Goal: Task Accomplishment & Management: Manage account settings

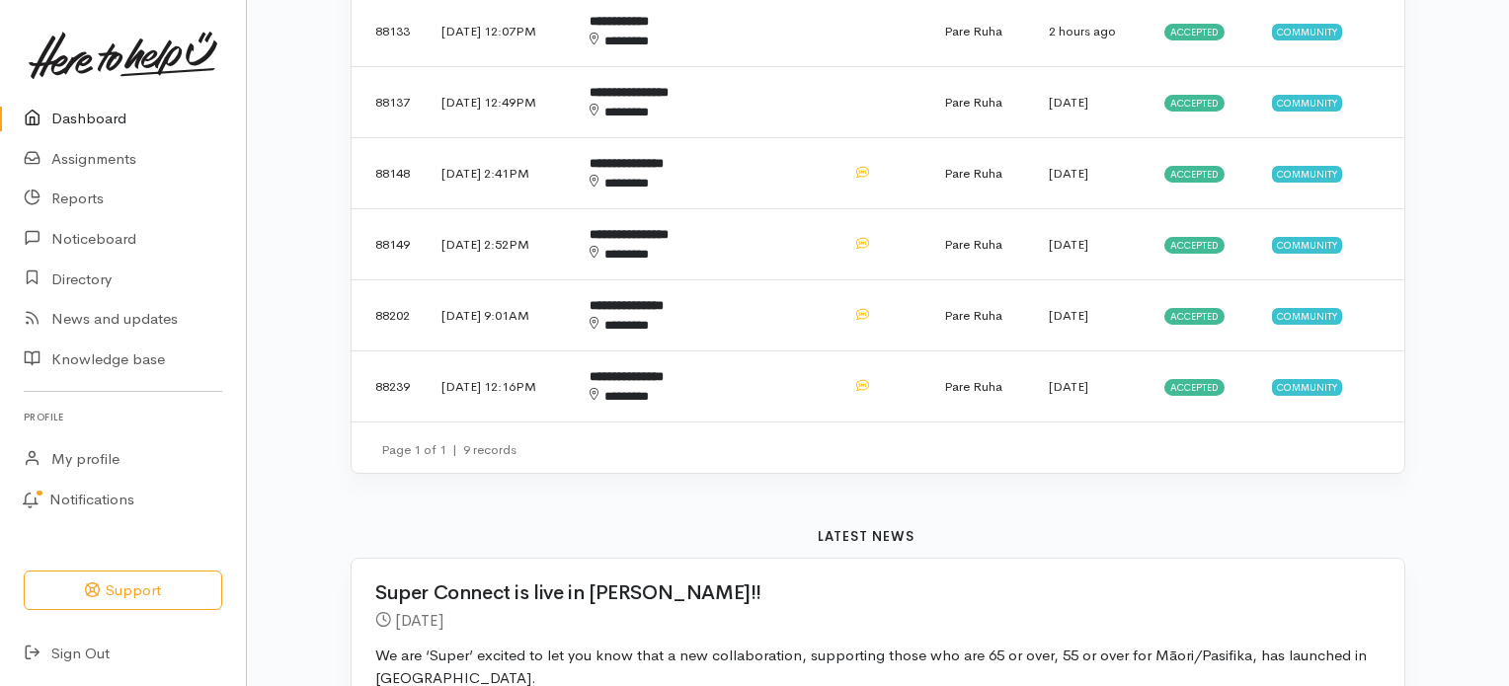
scroll to position [987, 0]
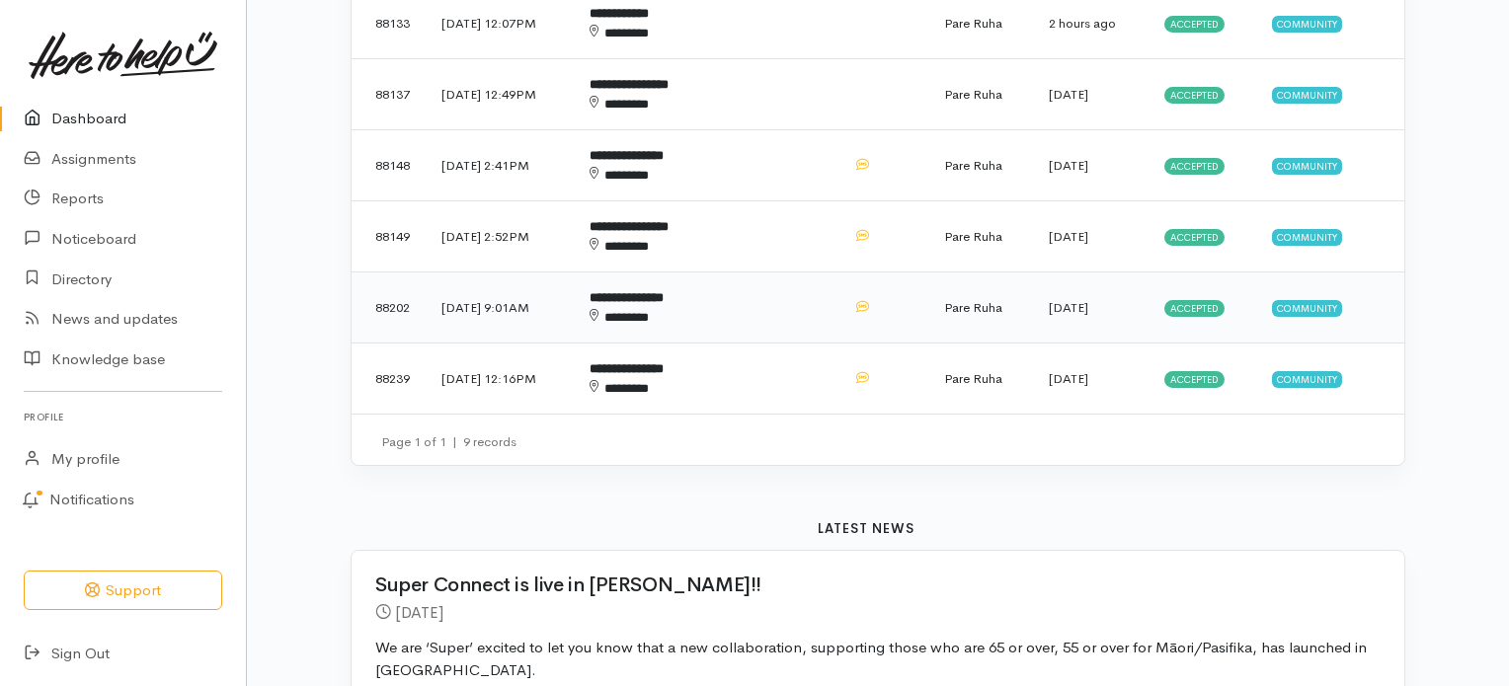
click at [1205, 293] on td "Accepted" at bounding box center [1202, 308] width 108 height 71
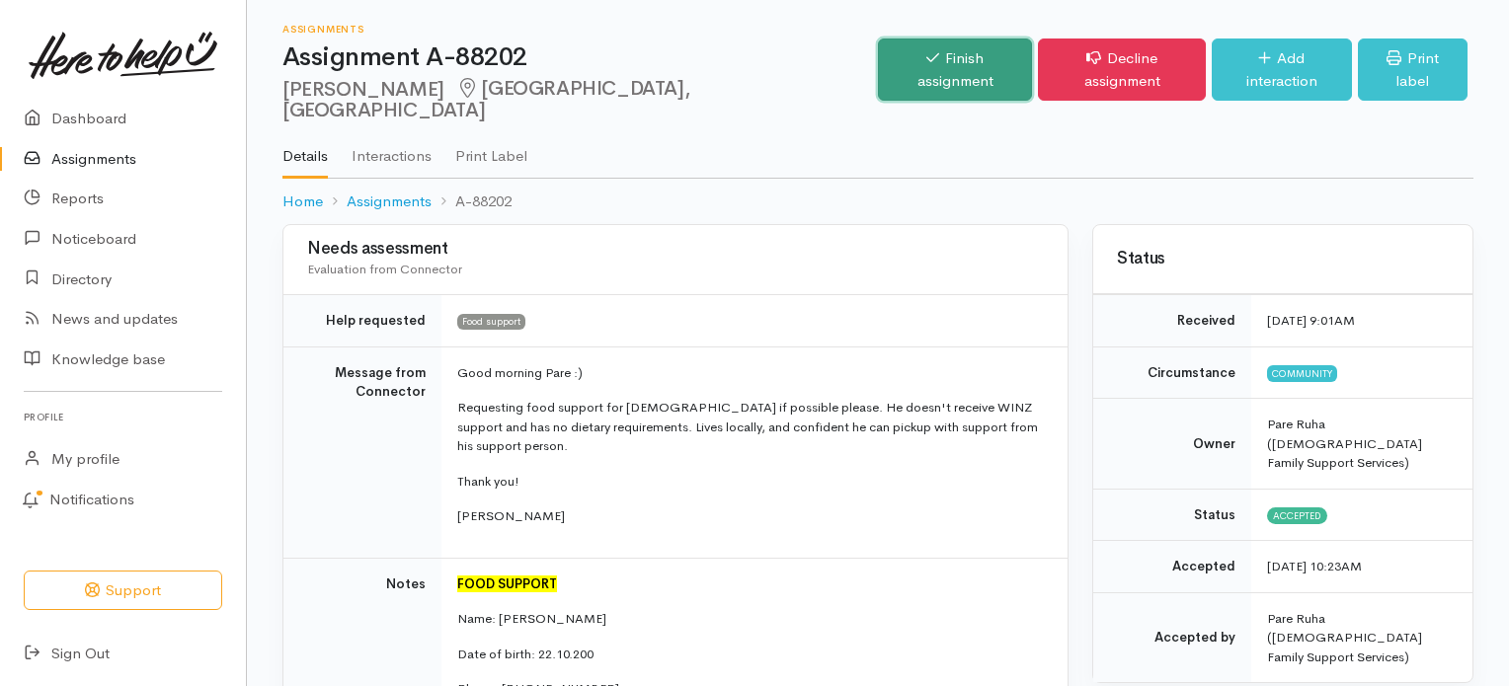
click at [926, 63] on link "Finish assignment" at bounding box center [955, 70] width 155 height 62
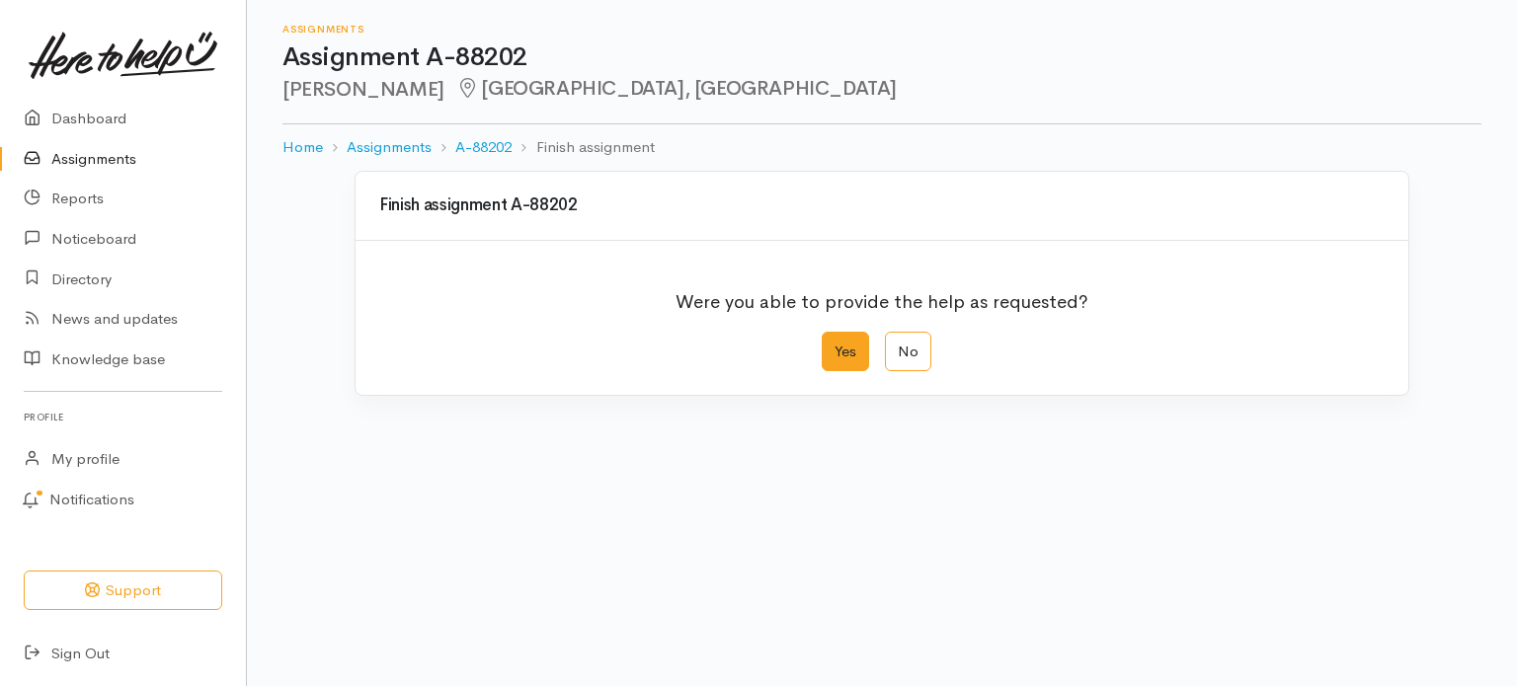
click at [840, 359] on label "Yes" at bounding box center [845, 352] width 47 height 40
click at [834, 345] on input "Yes" at bounding box center [828, 338] width 13 height 13
radio input "true"
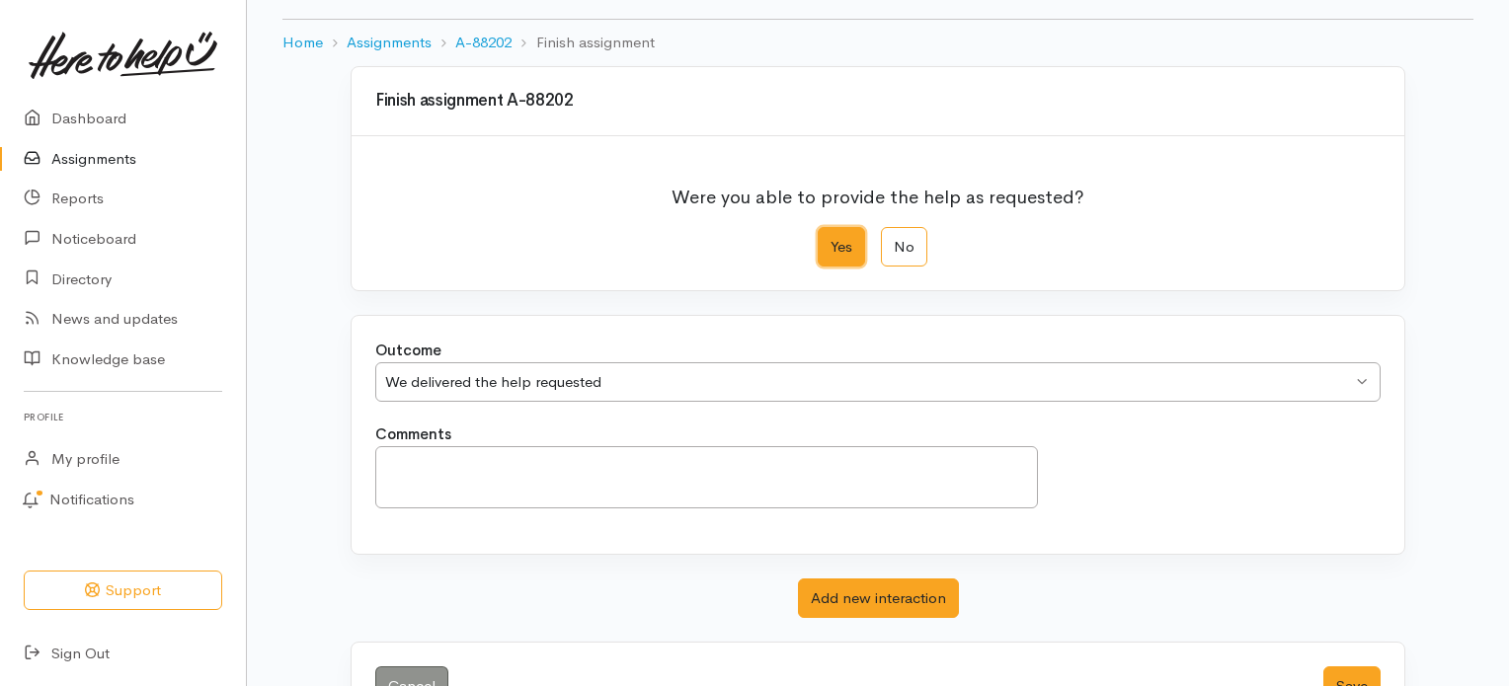
scroll to position [170, 0]
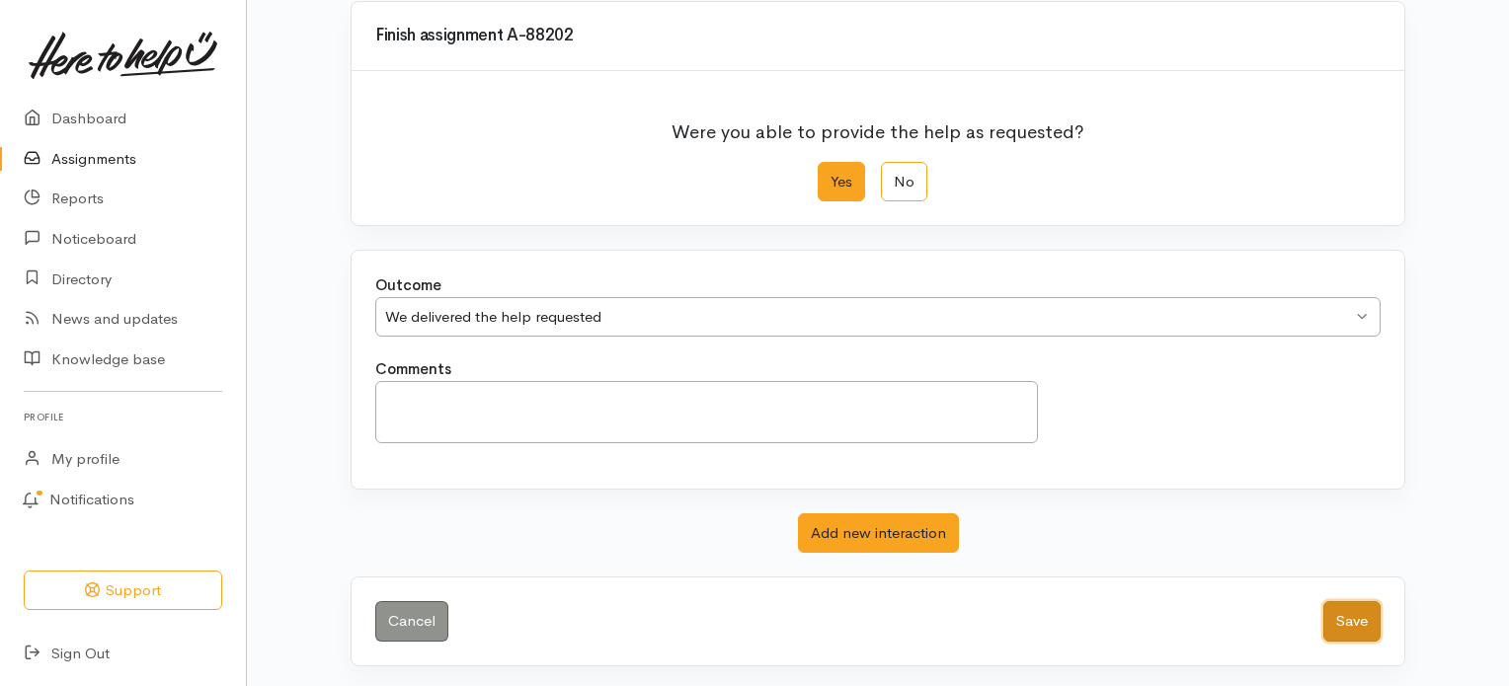
click at [1336, 611] on button "Save" at bounding box center [1351, 621] width 57 height 40
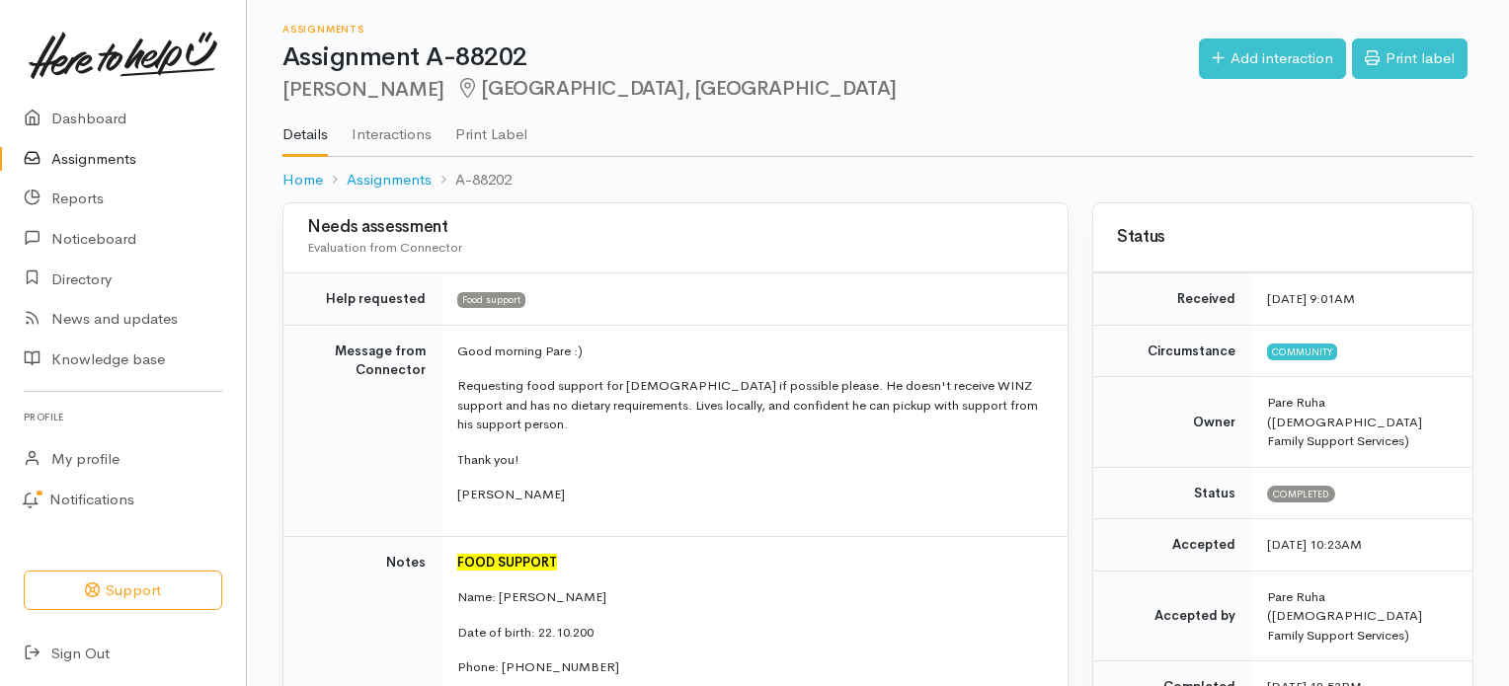
click at [79, 161] on link "Assignments" at bounding box center [123, 159] width 246 height 40
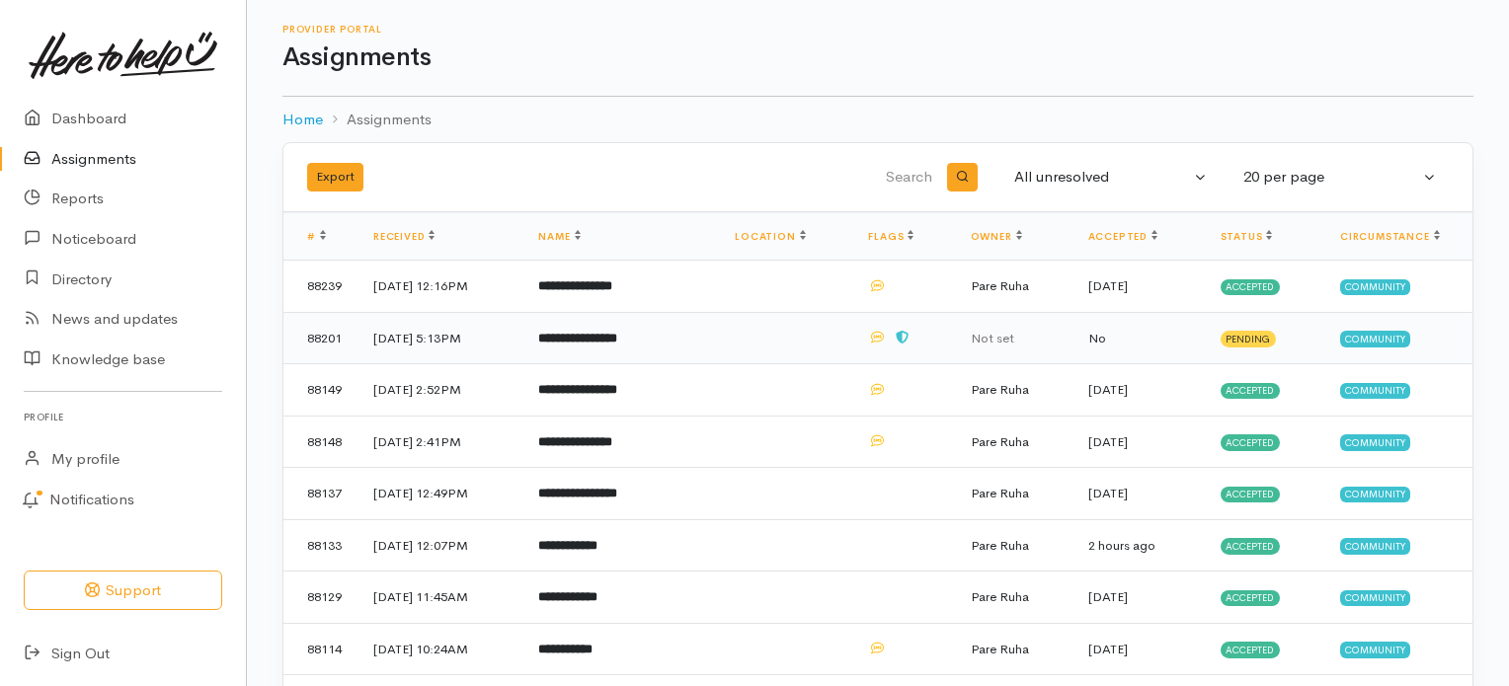
click at [613, 338] on b "**********" at bounding box center [577, 338] width 79 height 13
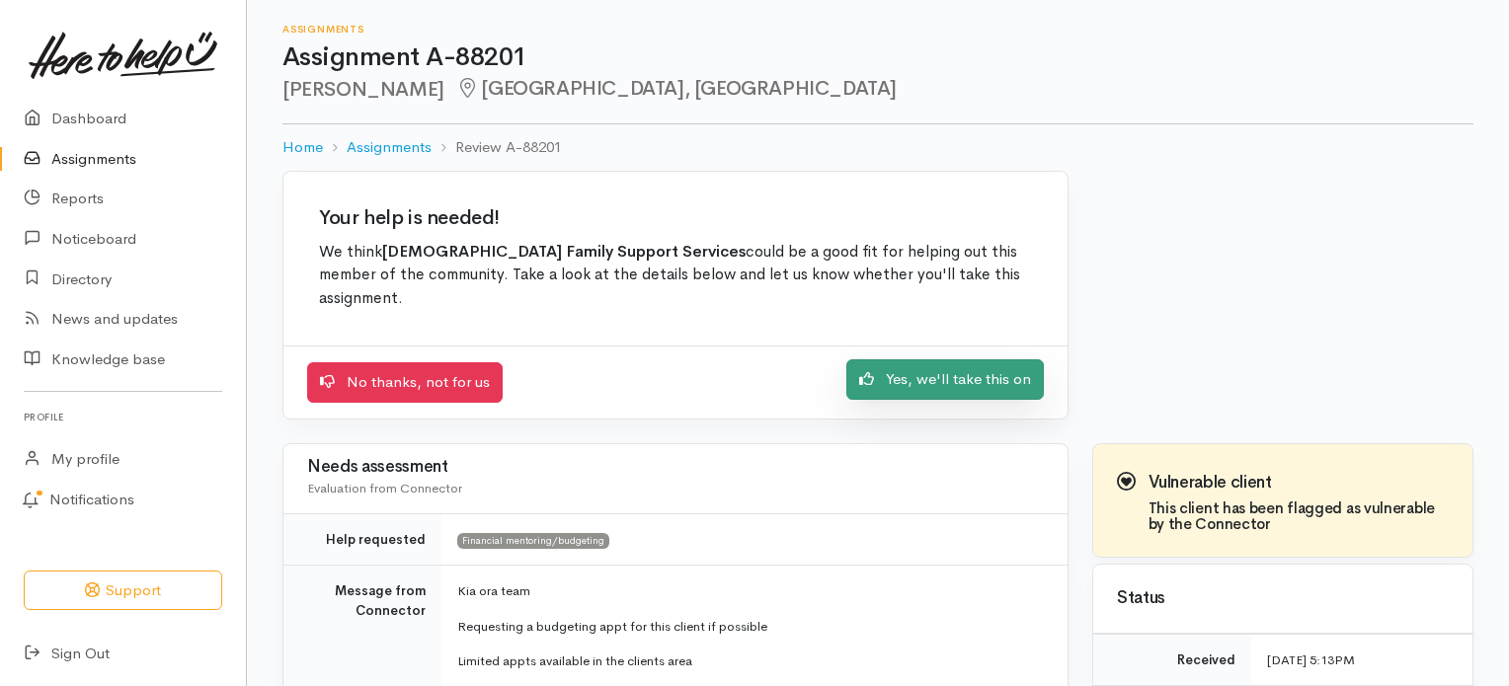
click at [952, 359] on link "Yes, we'll take this on" at bounding box center [944, 379] width 197 height 40
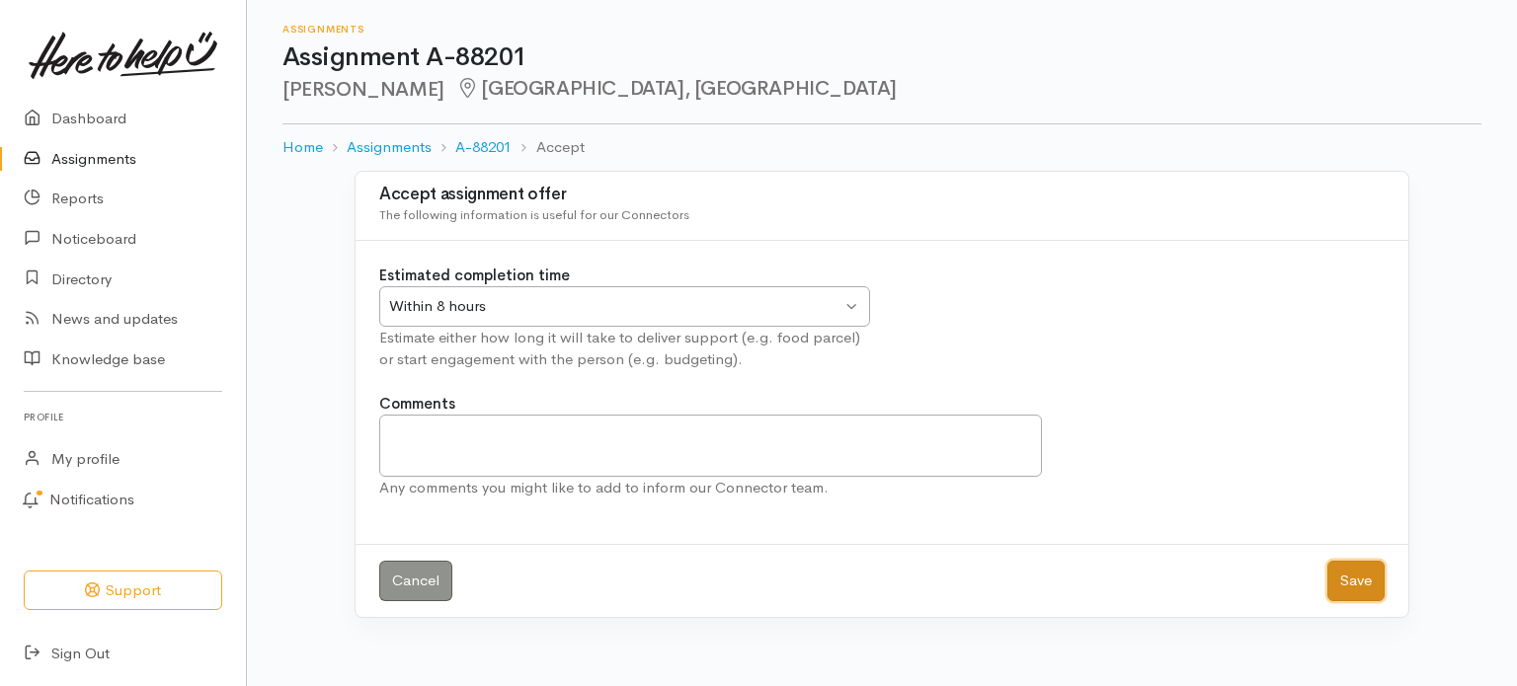
click at [1375, 586] on button "Save" at bounding box center [1355, 581] width 57 height 40
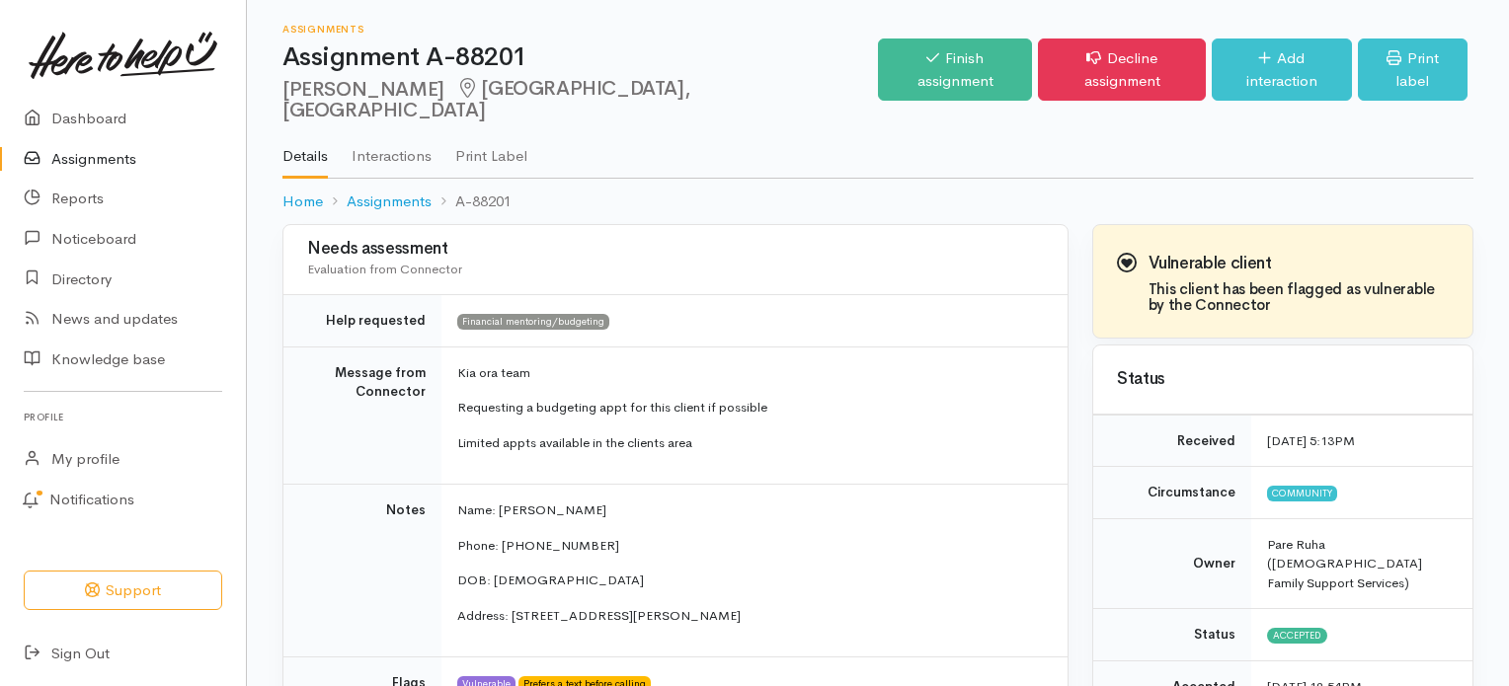
click at [89, 153] on link "Assignments" at bounding box center [123, 159] width 246 height 40
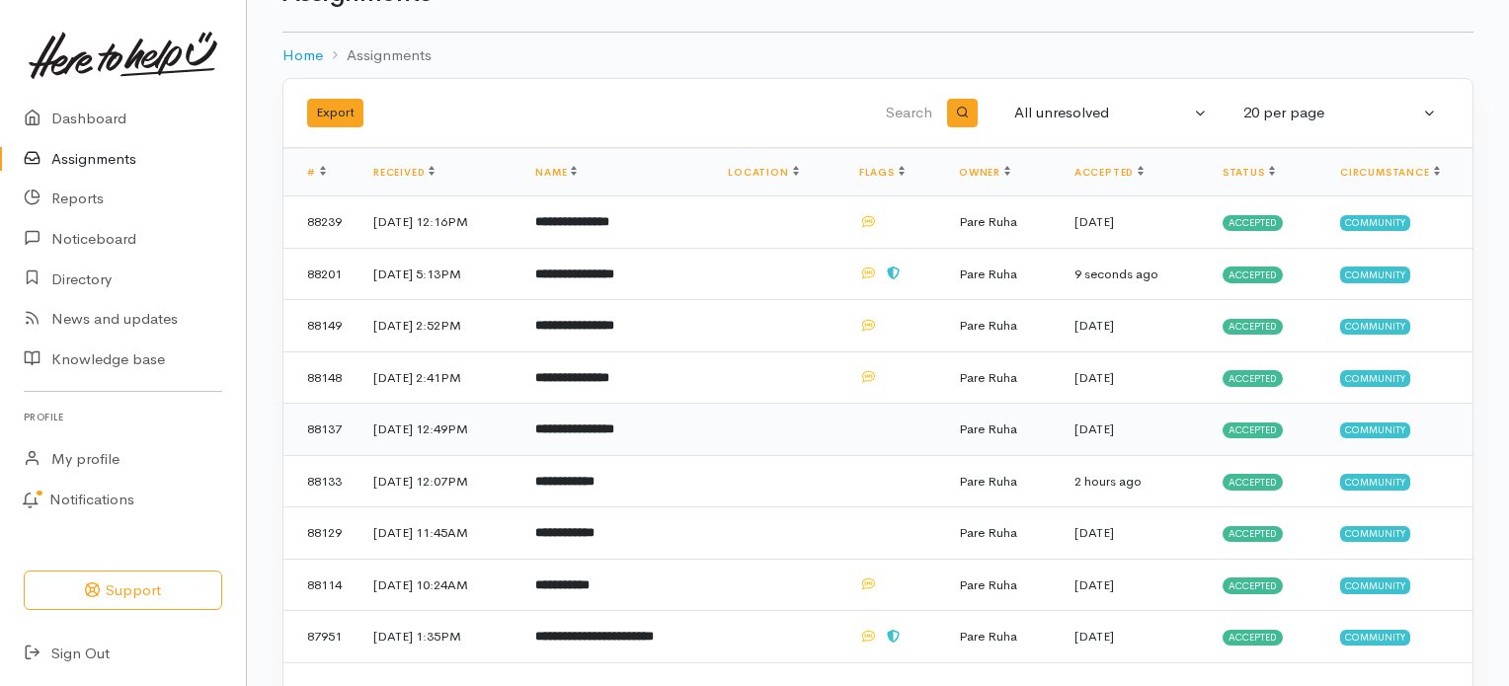
scroll to position [99, 0]
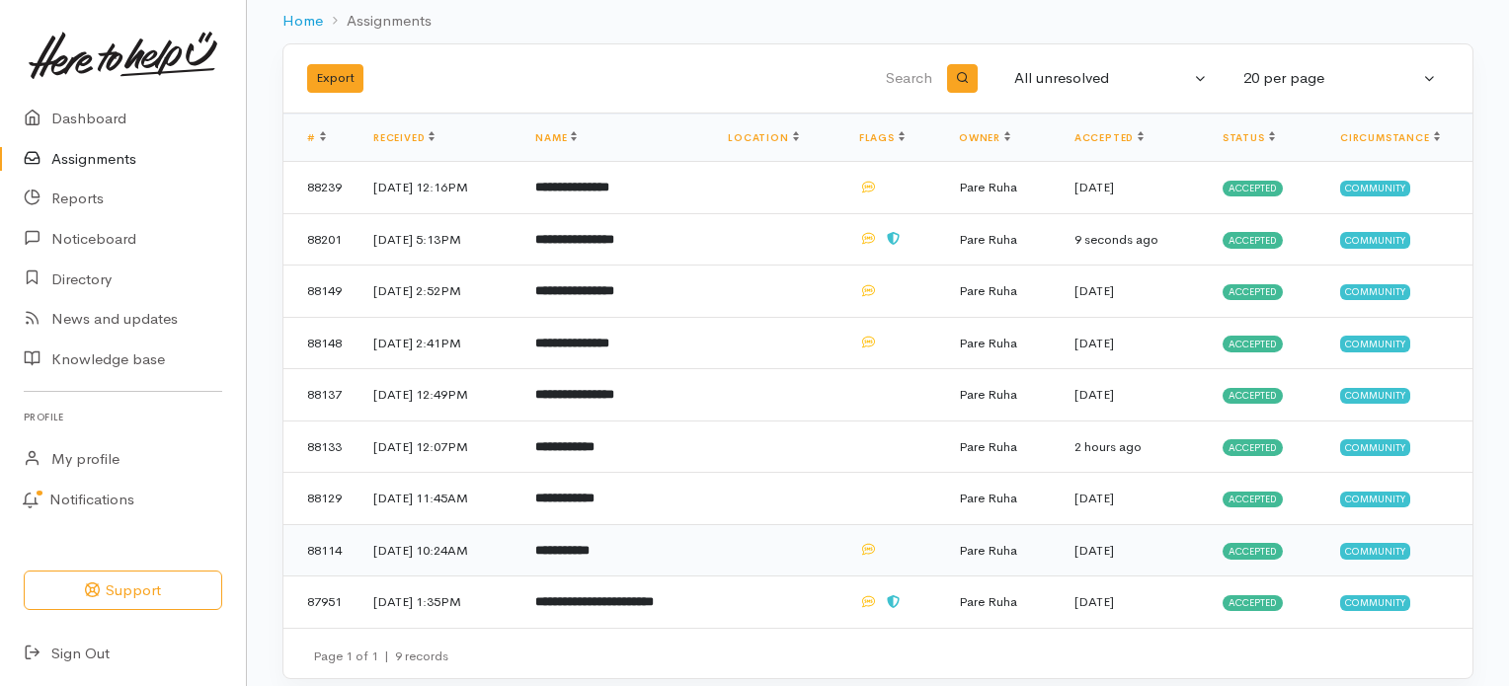
click at [1256, 543] on span "Accepted" at bounding box center [1252, 551] width 60 height 16
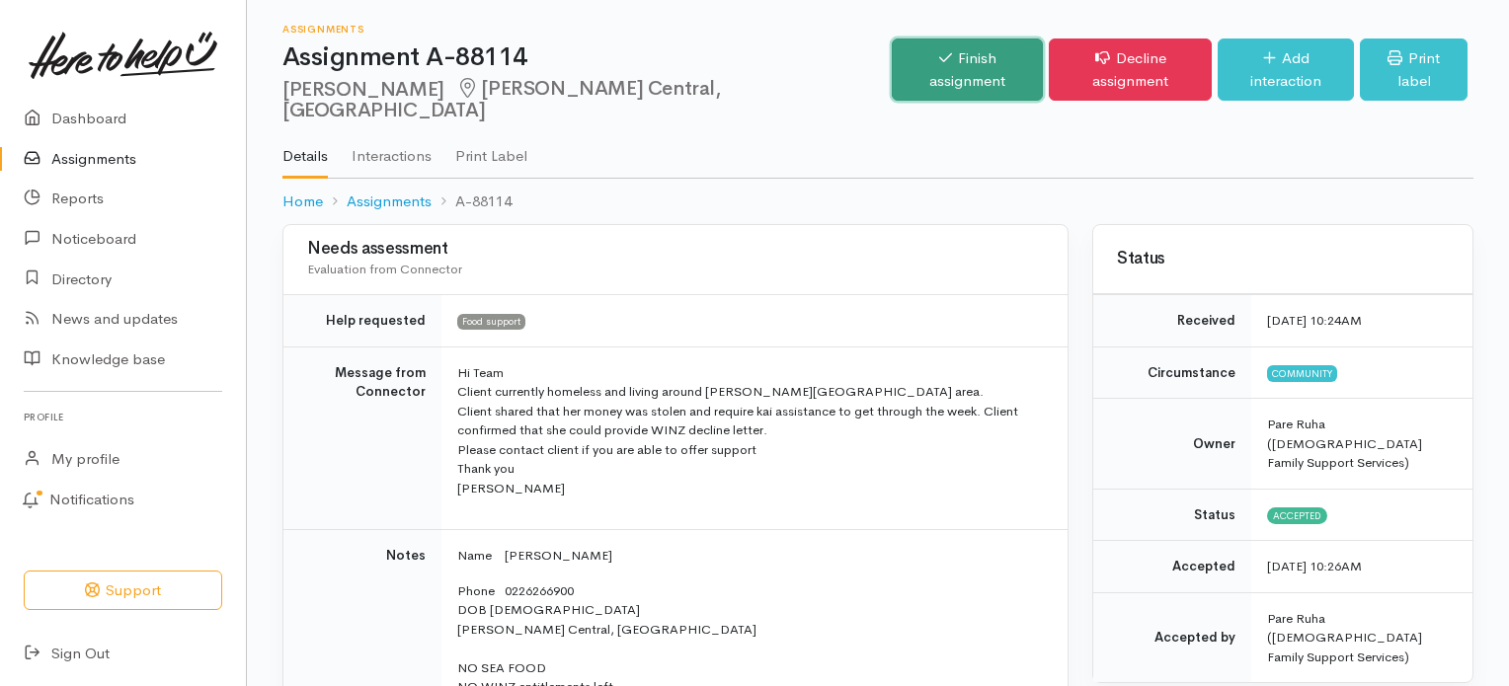
click at [924, 71] on link "Finish assignment" at bounding box center [967, 70] width 151 height 62
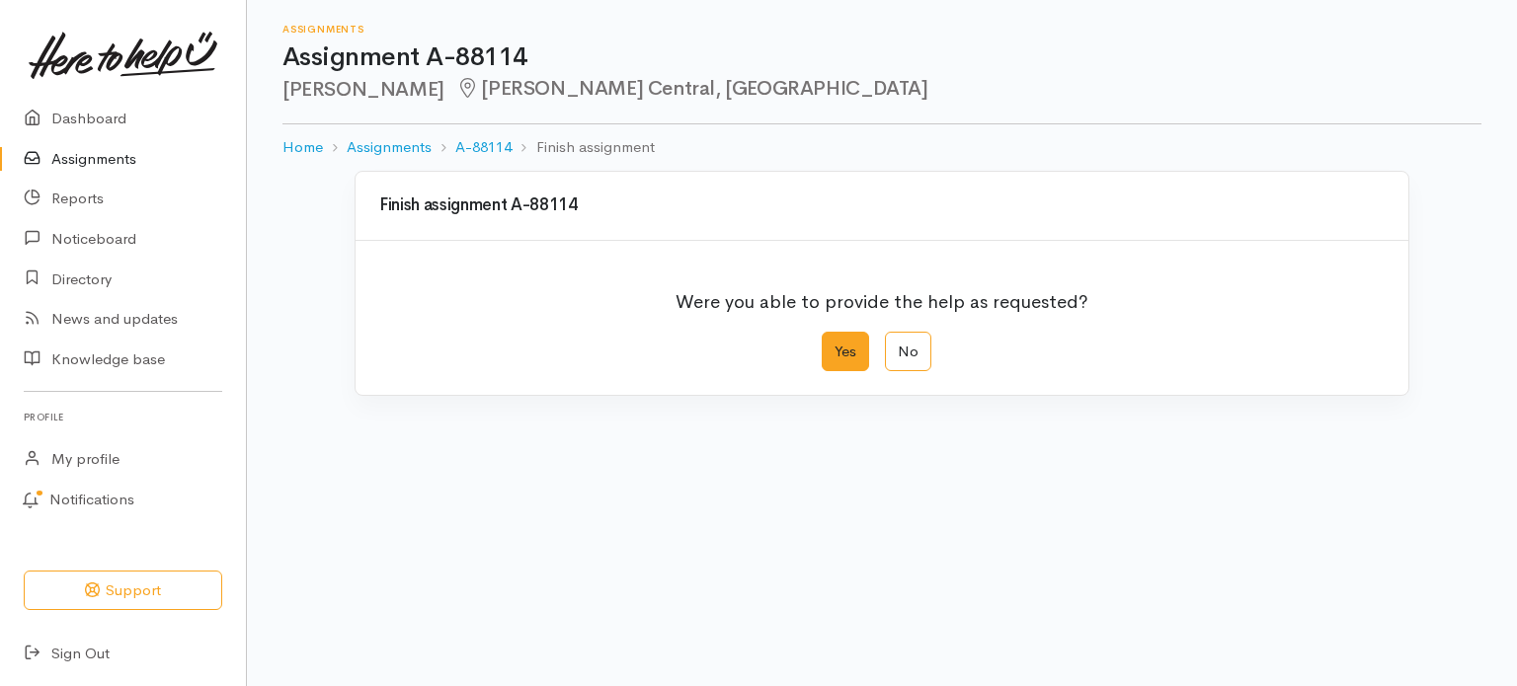
click at [838, 351] on label "Yes" at bounding box center [845, 352] width 47 height 40
click at [834, 345] on input "Yes" at bounding box center [828, 338] width 13 height 13
radio input "true"
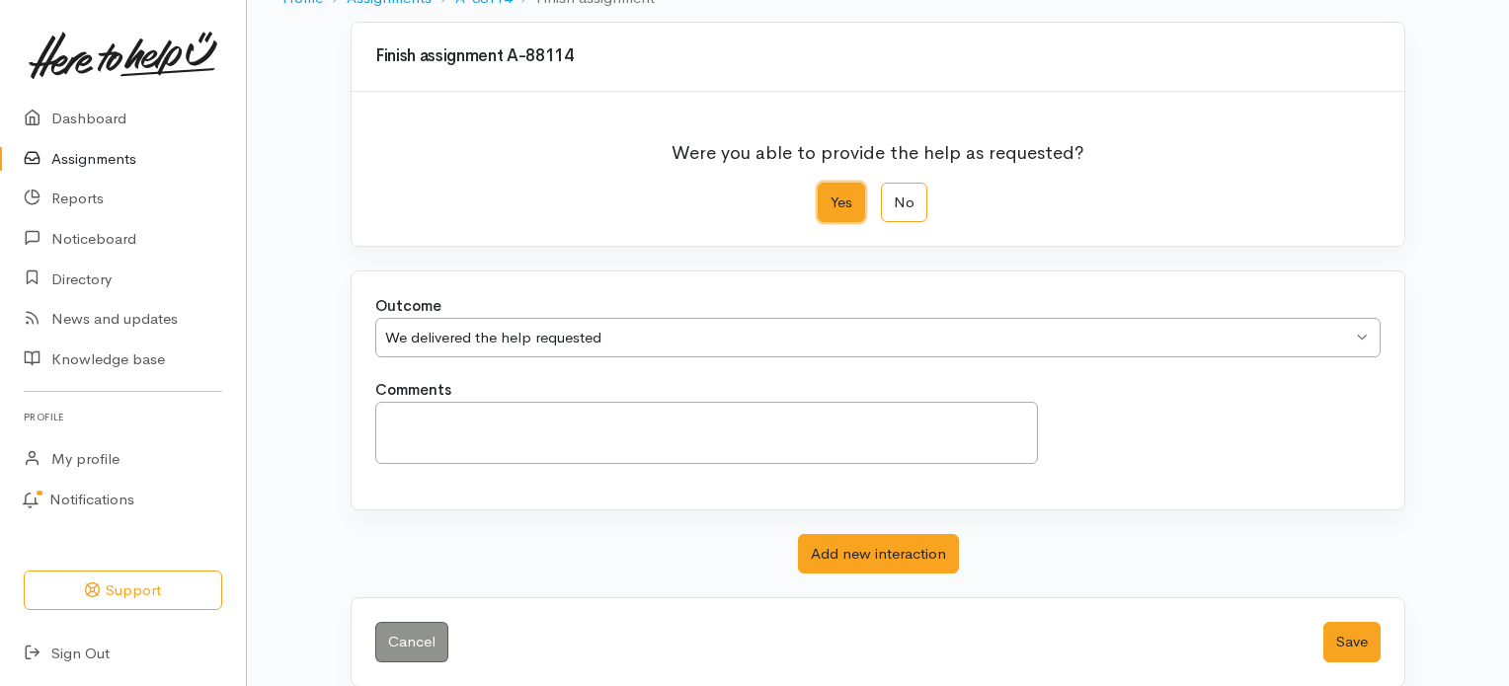
scroll to position [170, 0]
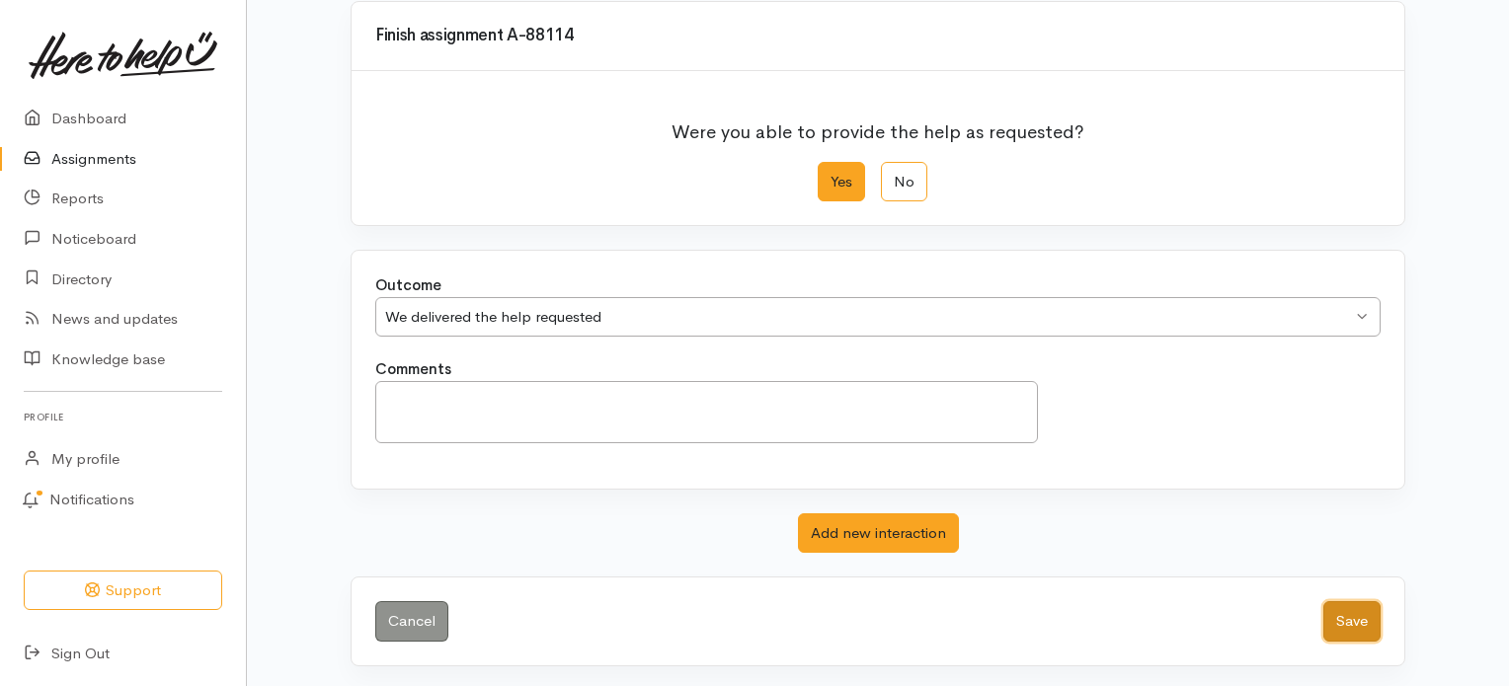
click at [1340, 628] on button "Save" at bounding box center [1351, 621] width 57 height 40
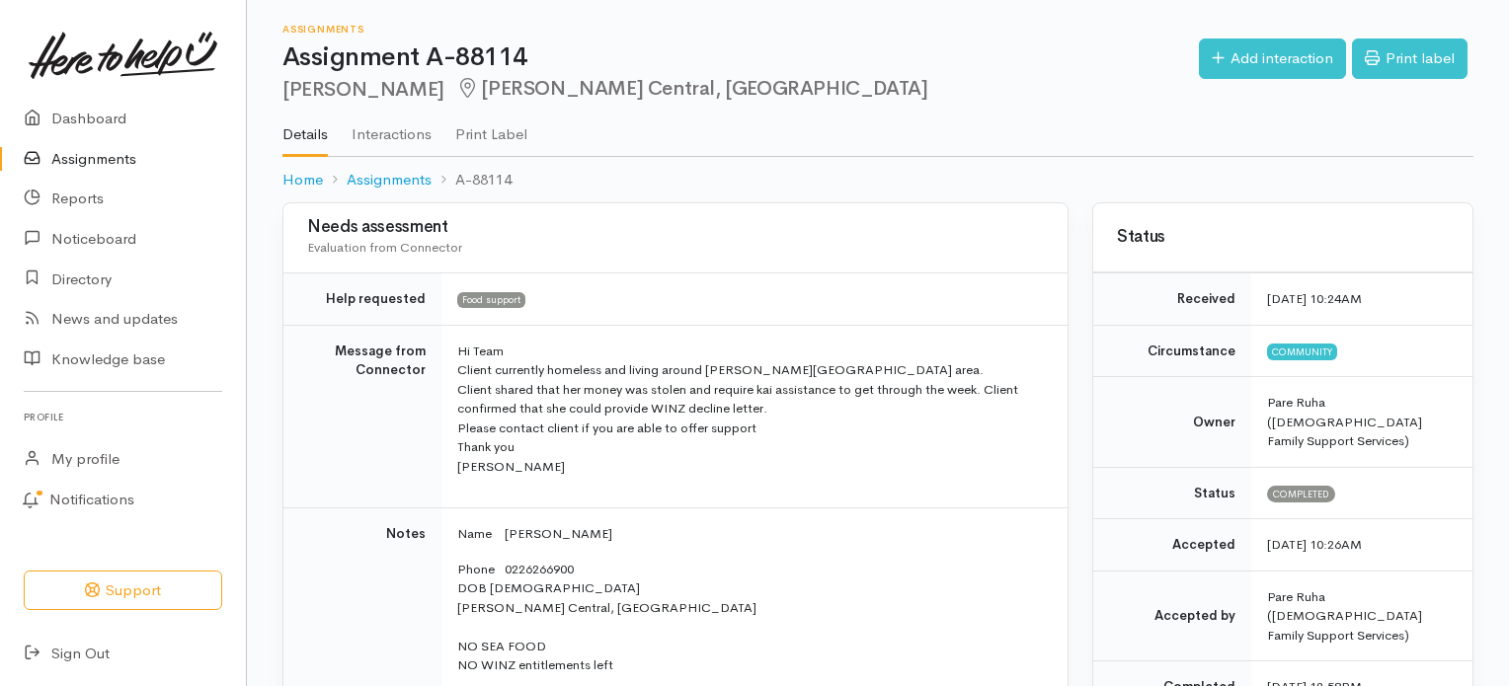
click at [96, 160] on link "Assignments" at bounding box center [123, 159] width 246 height 40
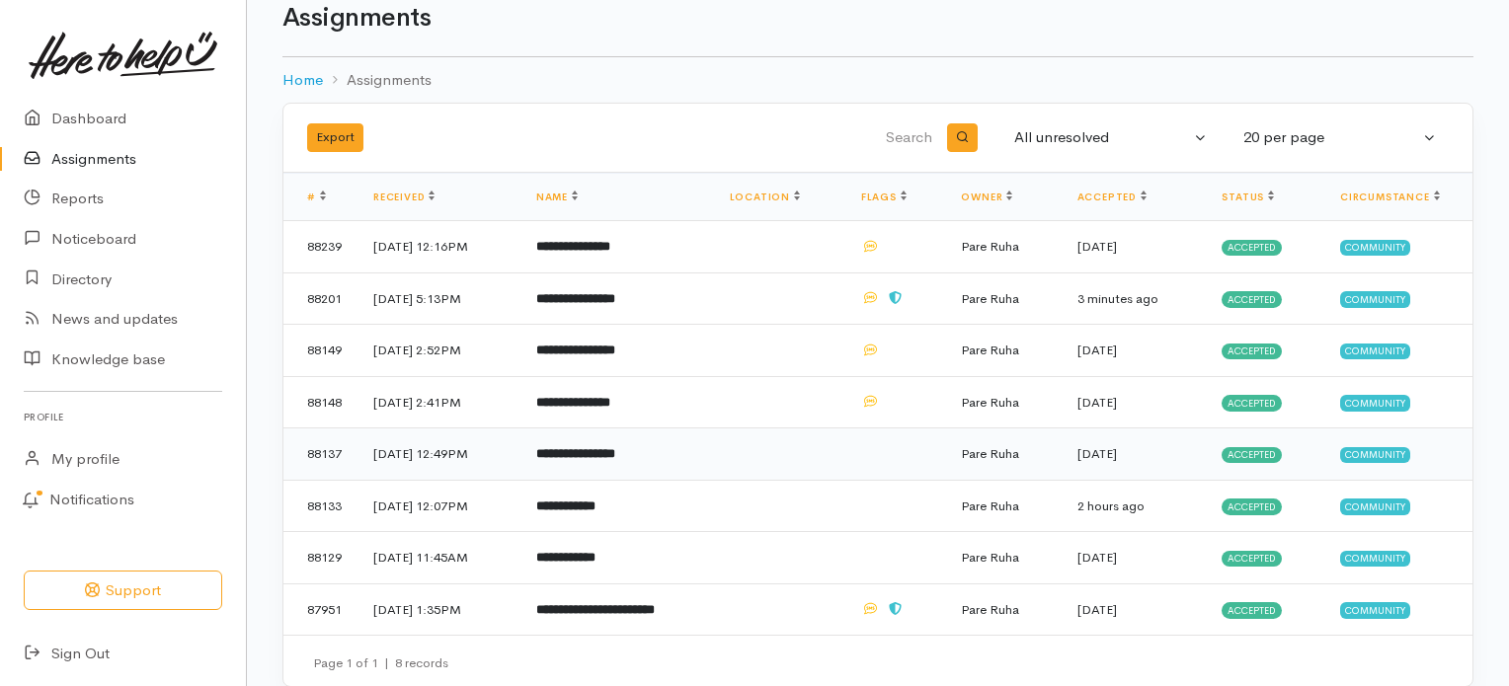
scroll to position [60, 0]
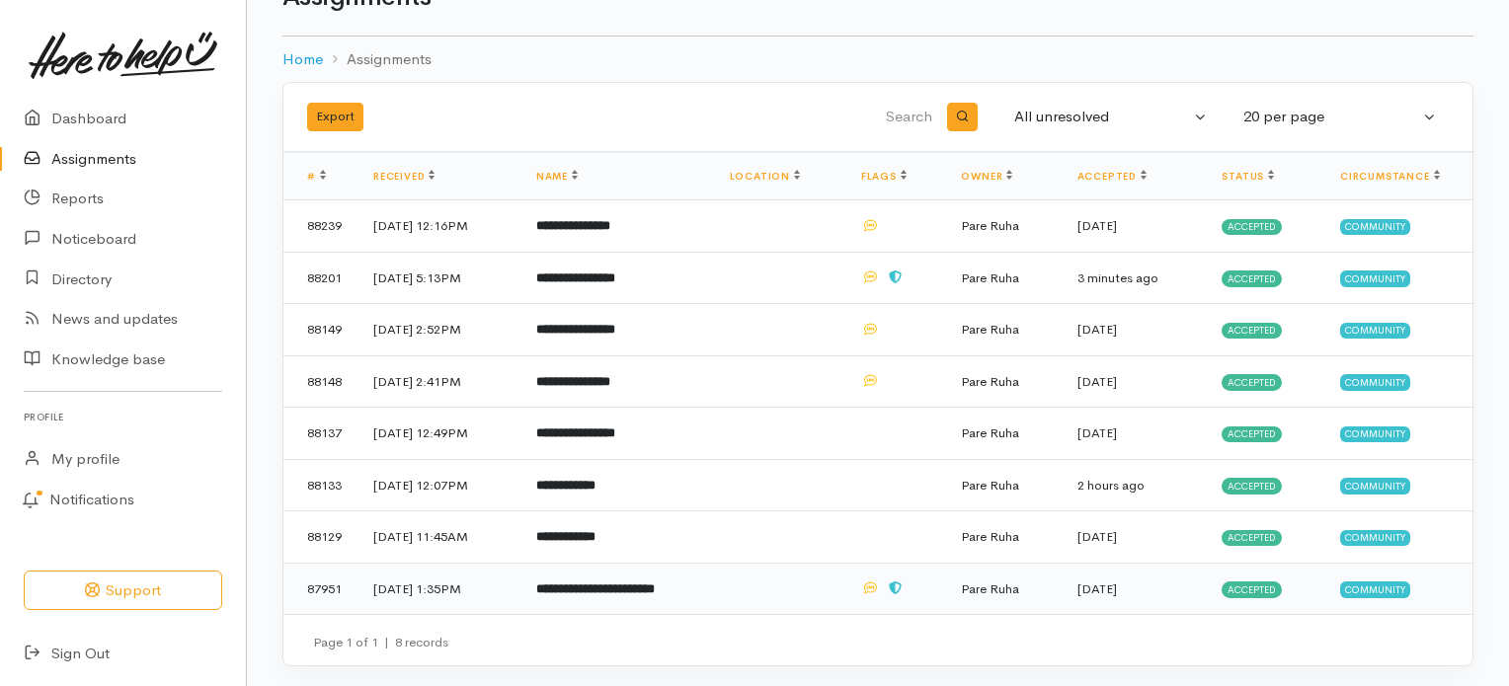
click at [1260, 592] on span "Accepted" at bounding box center [1251, 590] width 60 height 16
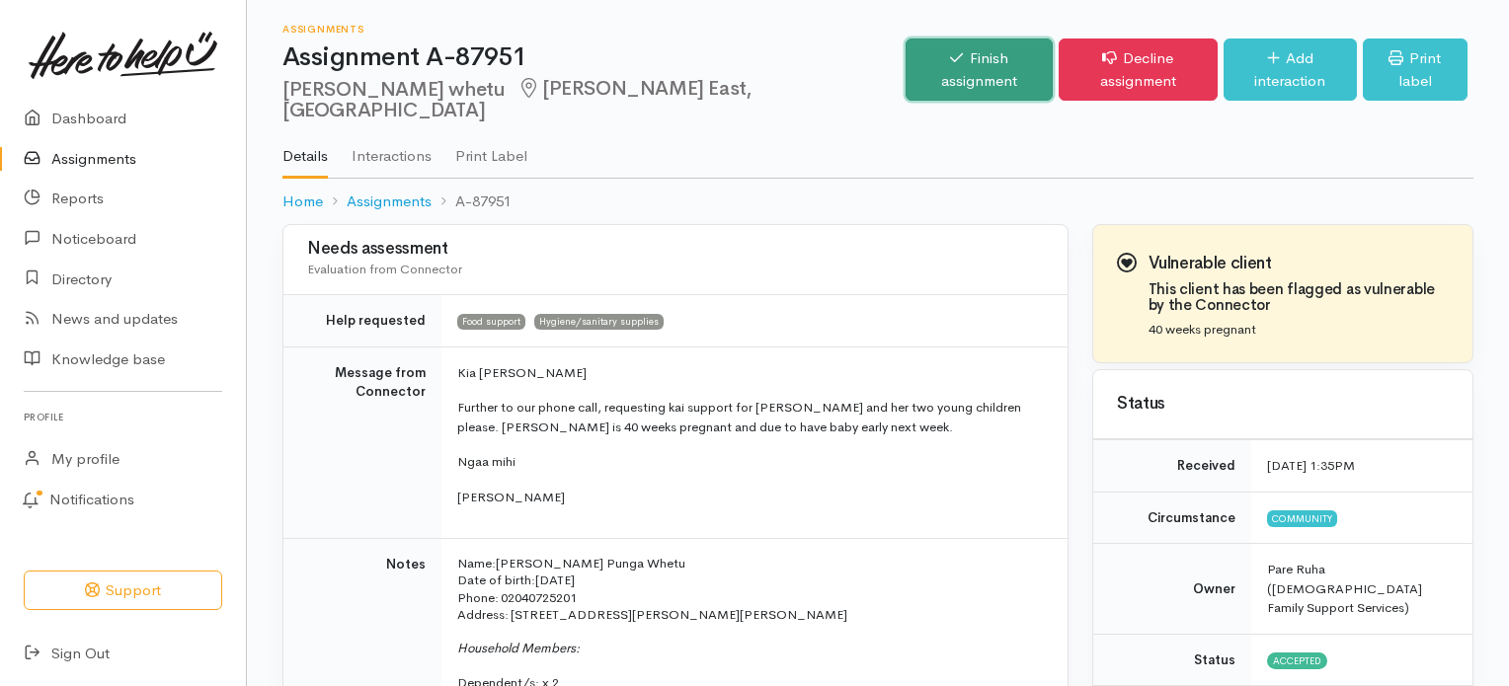
click at [924, 55] on link "Finish assignment" at bounding box center [978, 70] width 147 height 62
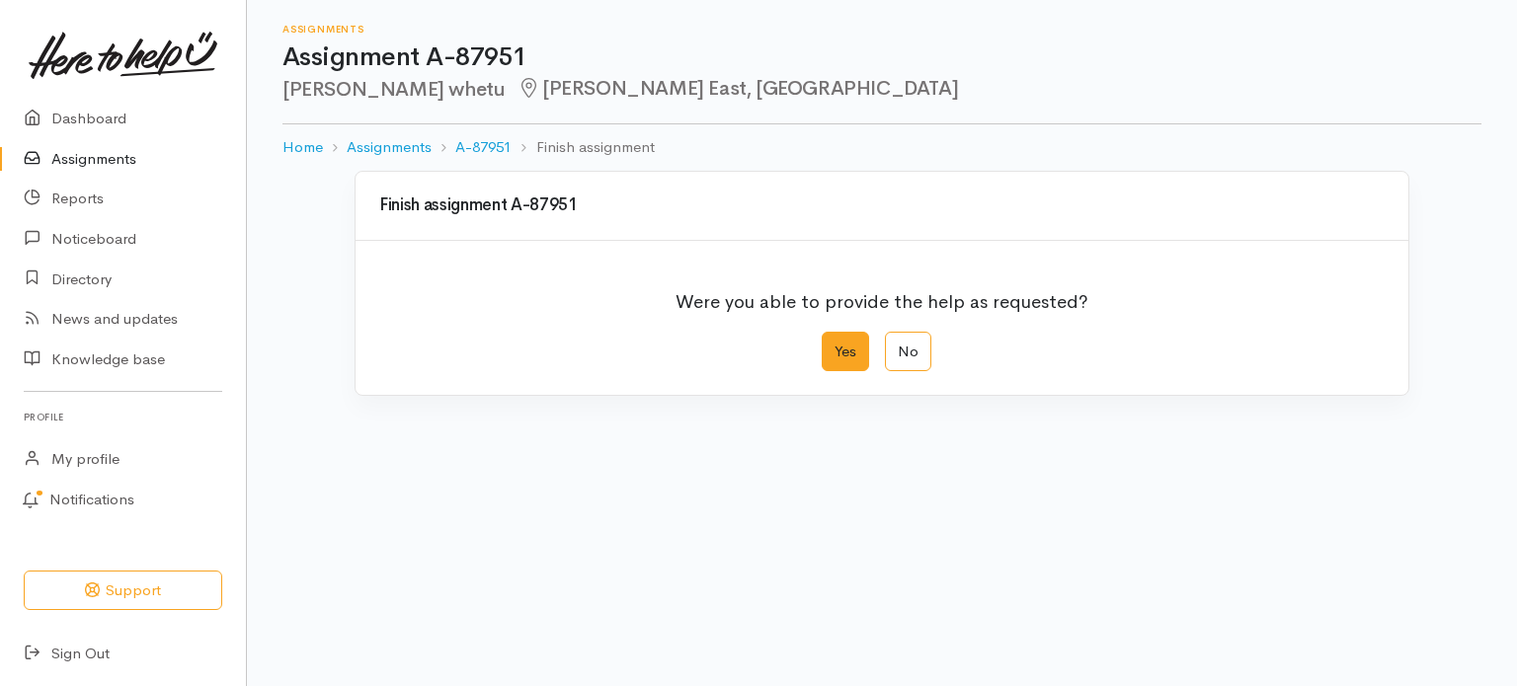
click at [828, 340] on label "Yes" at bounding box center [845, 352] width 47 height 40
click at [828, 340] on input "Yes" at bounding box center [828, 338] width 13 height 13
radio input "true"
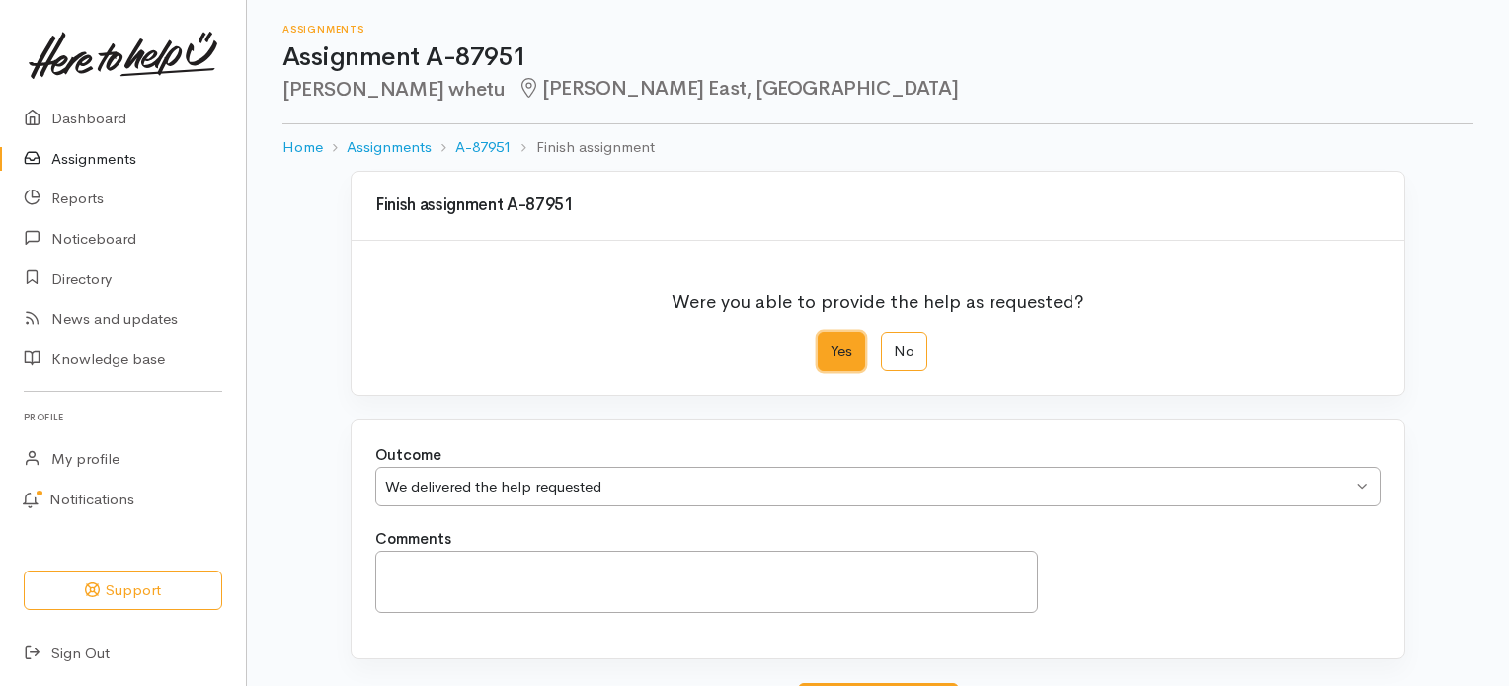
scroll to position [170, 0]
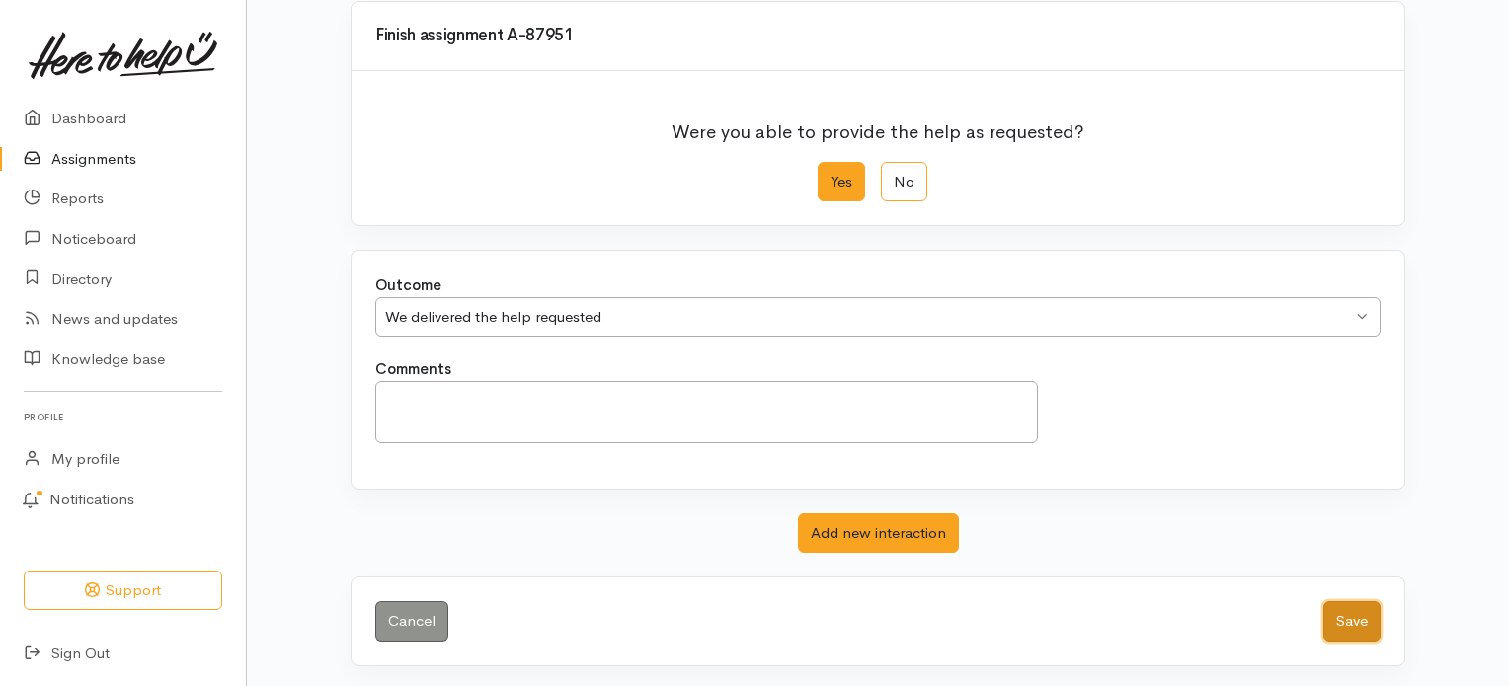
click at [1349, 627] on button "Save" at bounding box center [1351, 621] width 57 height 40
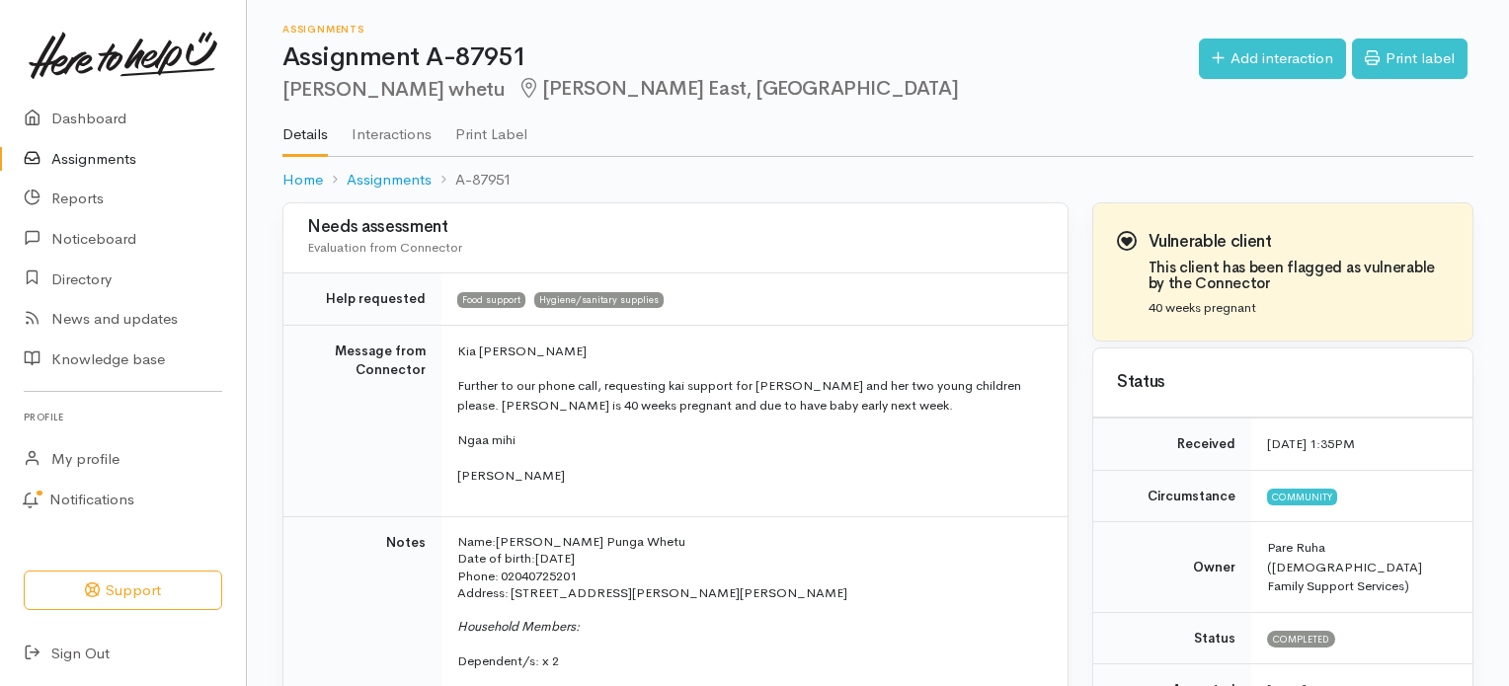
click at [96, 157] on link "Assignments" at bounding box center [123, 159] width 246 height 40
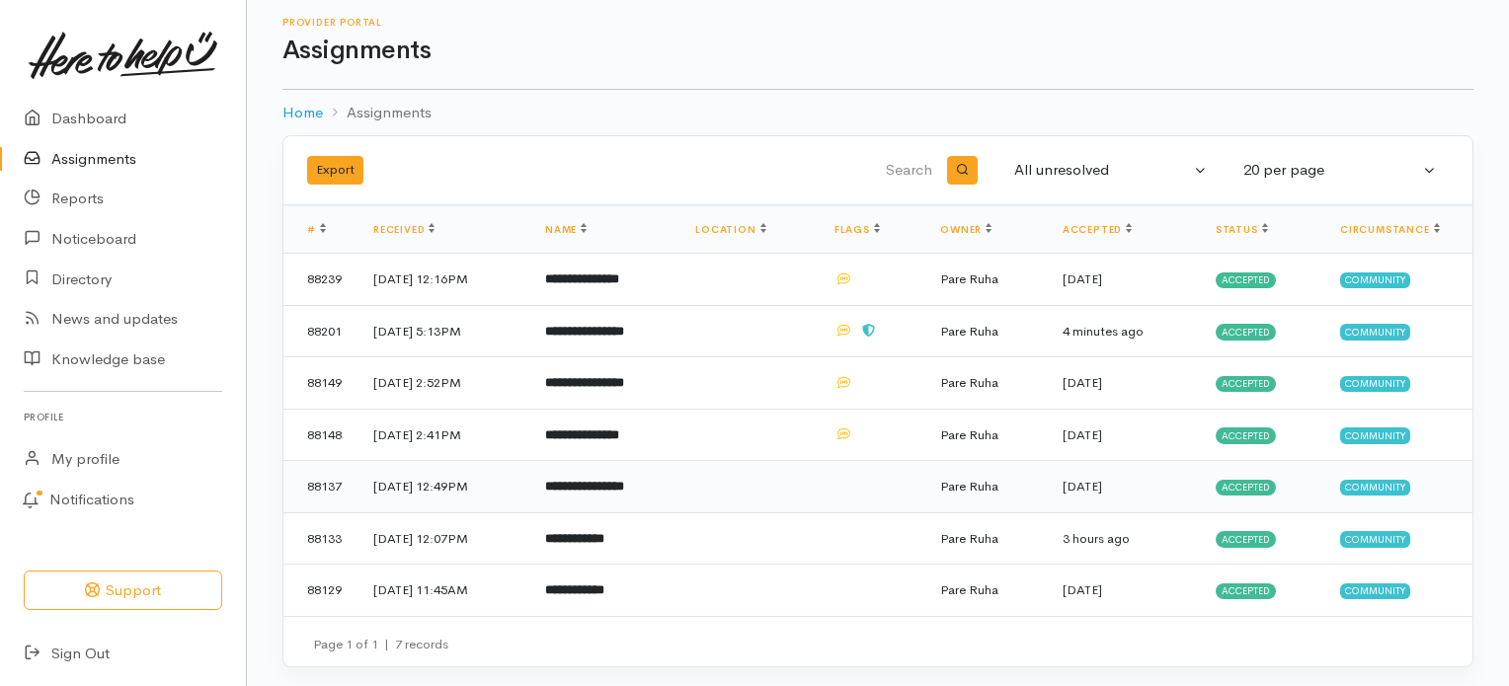
scroll to position [9, 0]
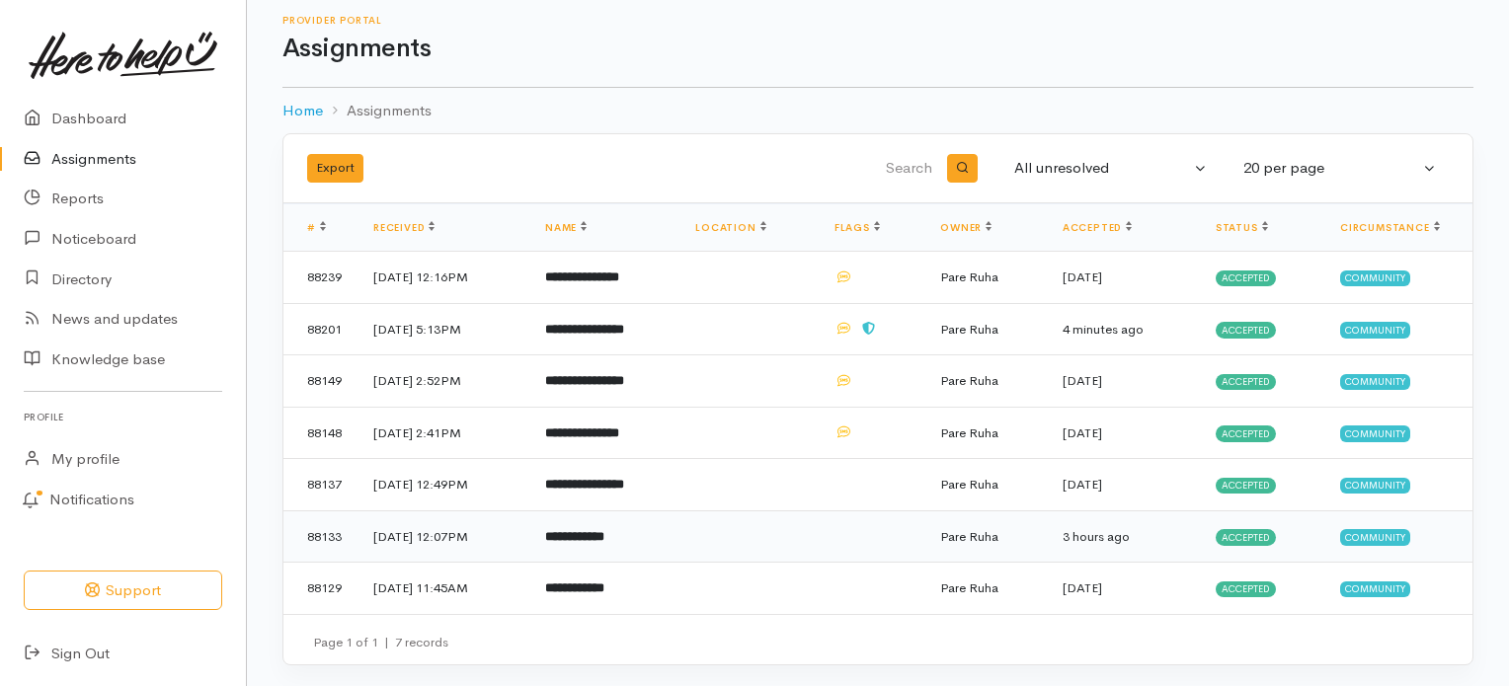
click at [604, 538] on b "**********" at bounding box center [574, 536] width 59 height 13
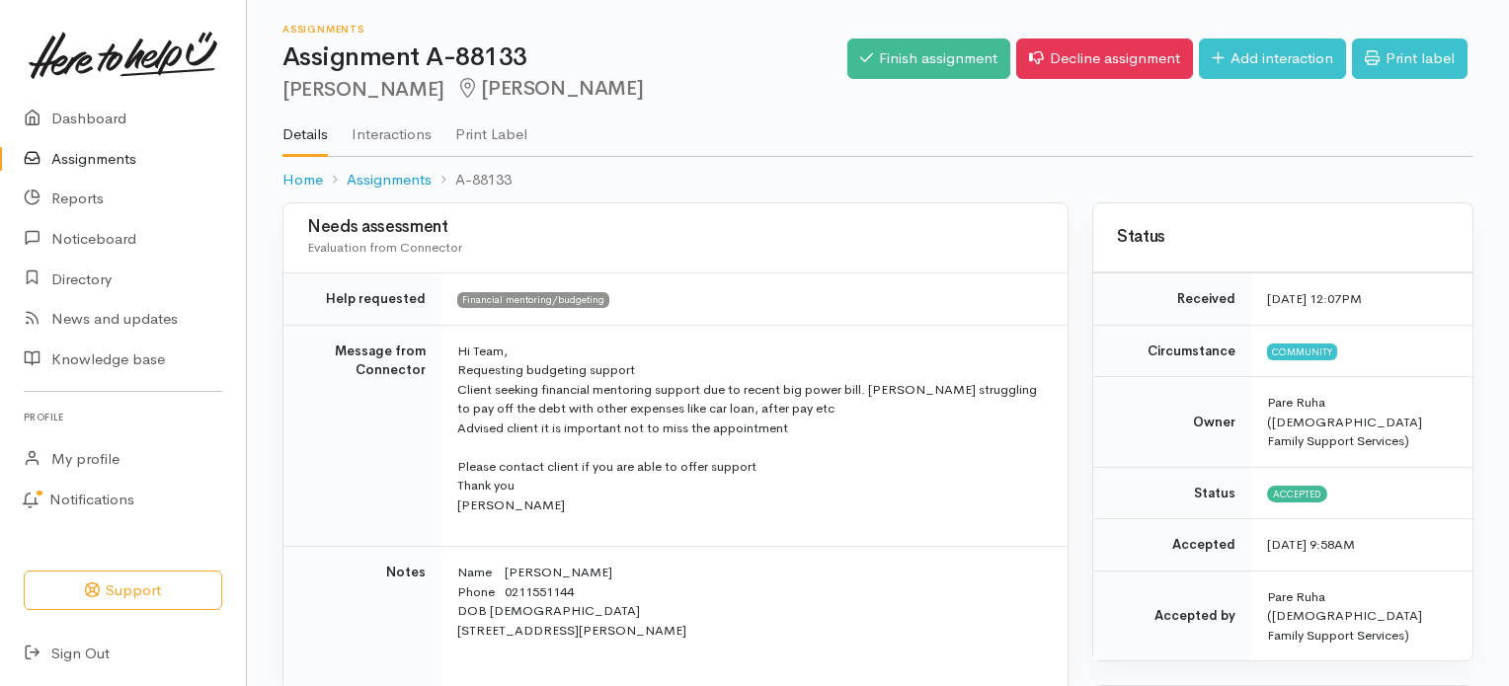
click at [95, 165] on link "Assignments" at bounding box center [123, 159] width 246 height 40
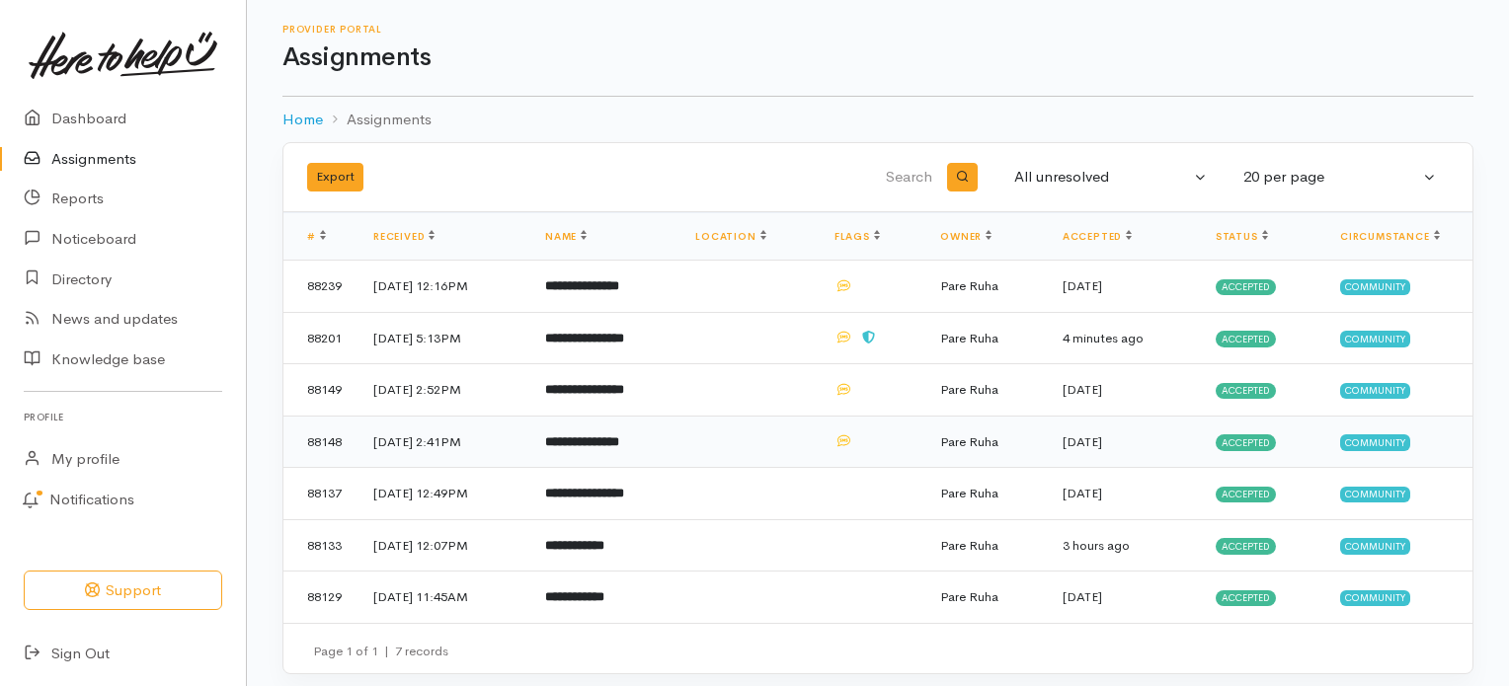
click at [619, 443] on b "**********" at bounding box center [582, 441] width 74 height 13
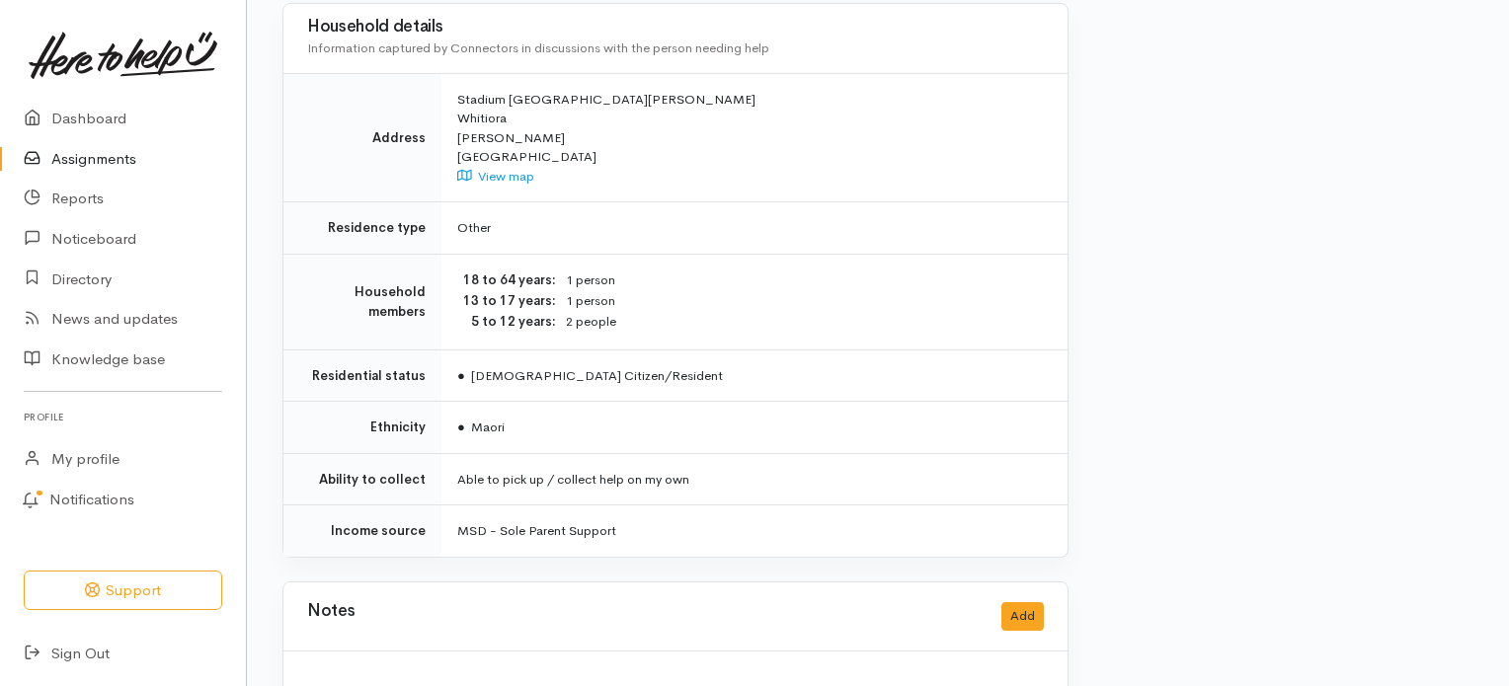
scroll to position [1450, 0]
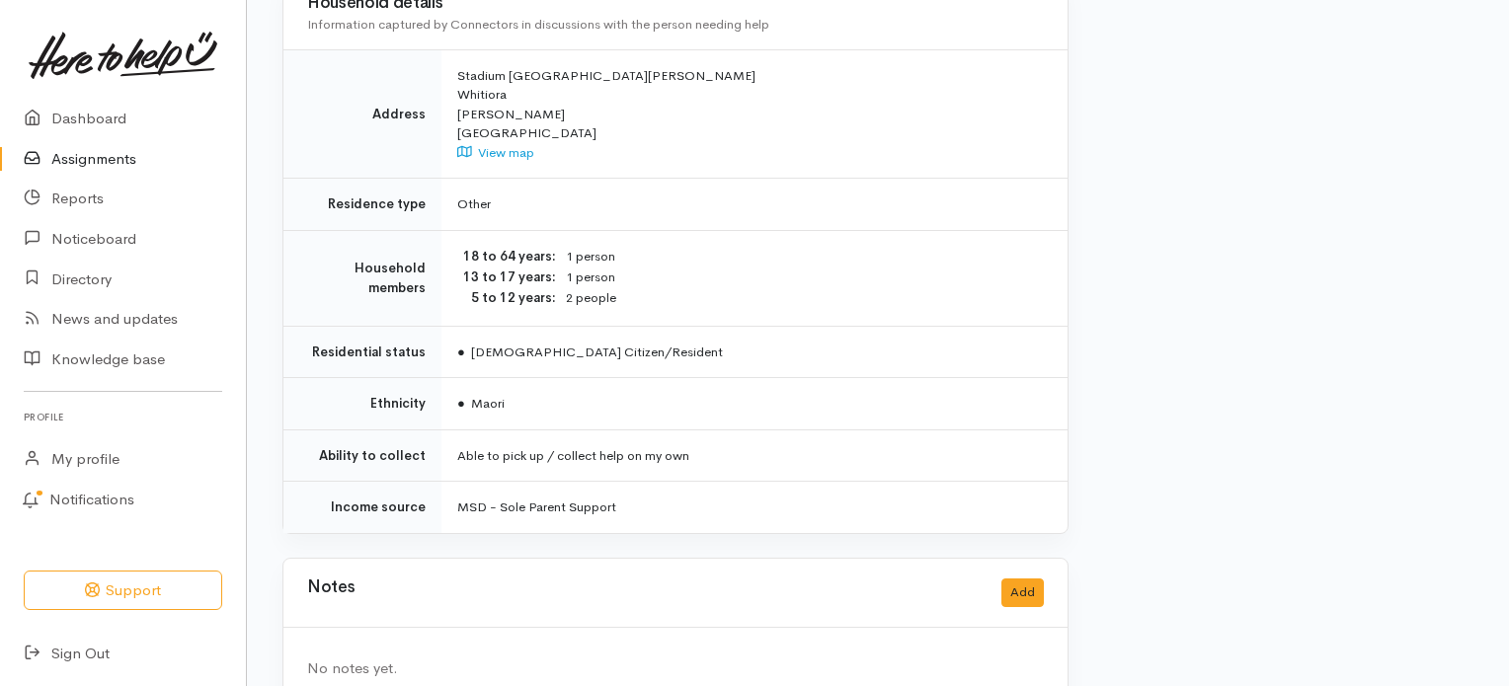
click at [103, 152] on link "Assignments" at bounding box center [123, 159] width 246 height 40
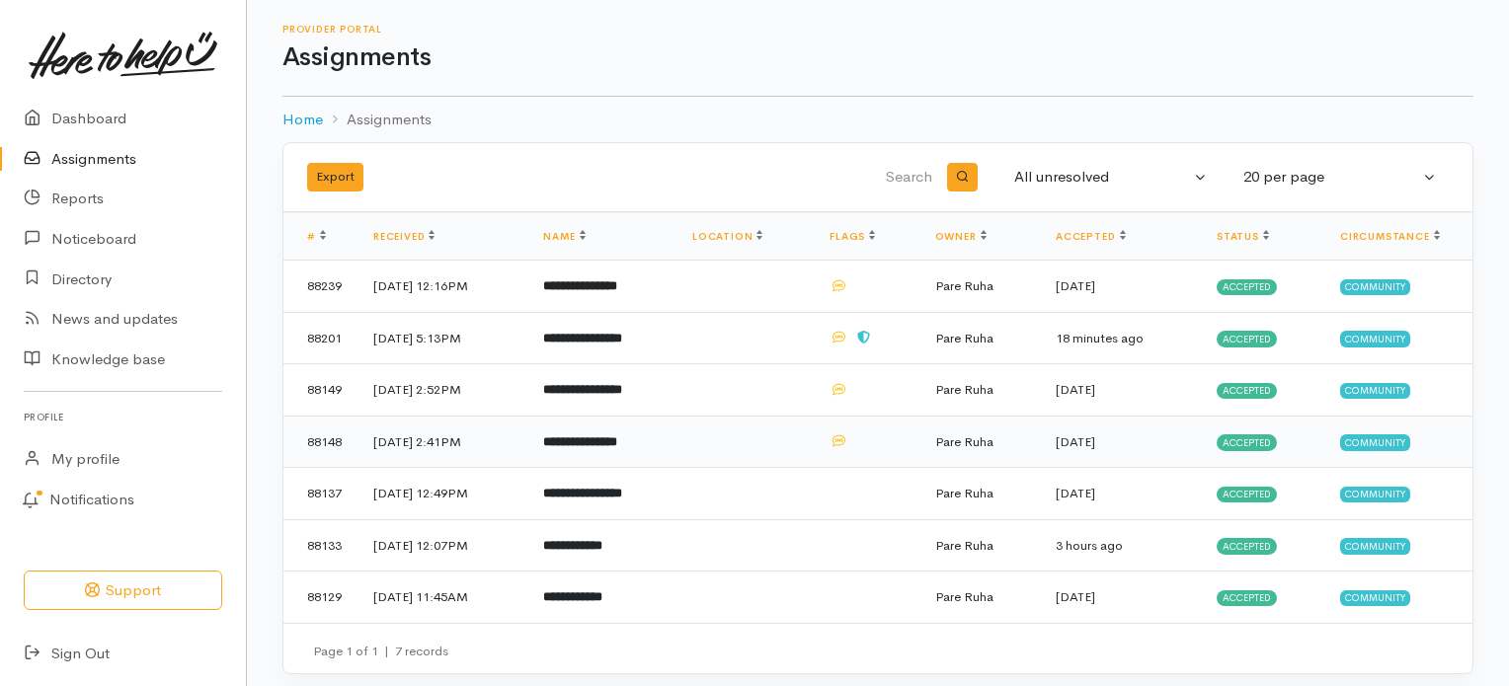
click at [1261, 435] on span "Accepted" at bounding box center [1246, 442] width 60 height 16
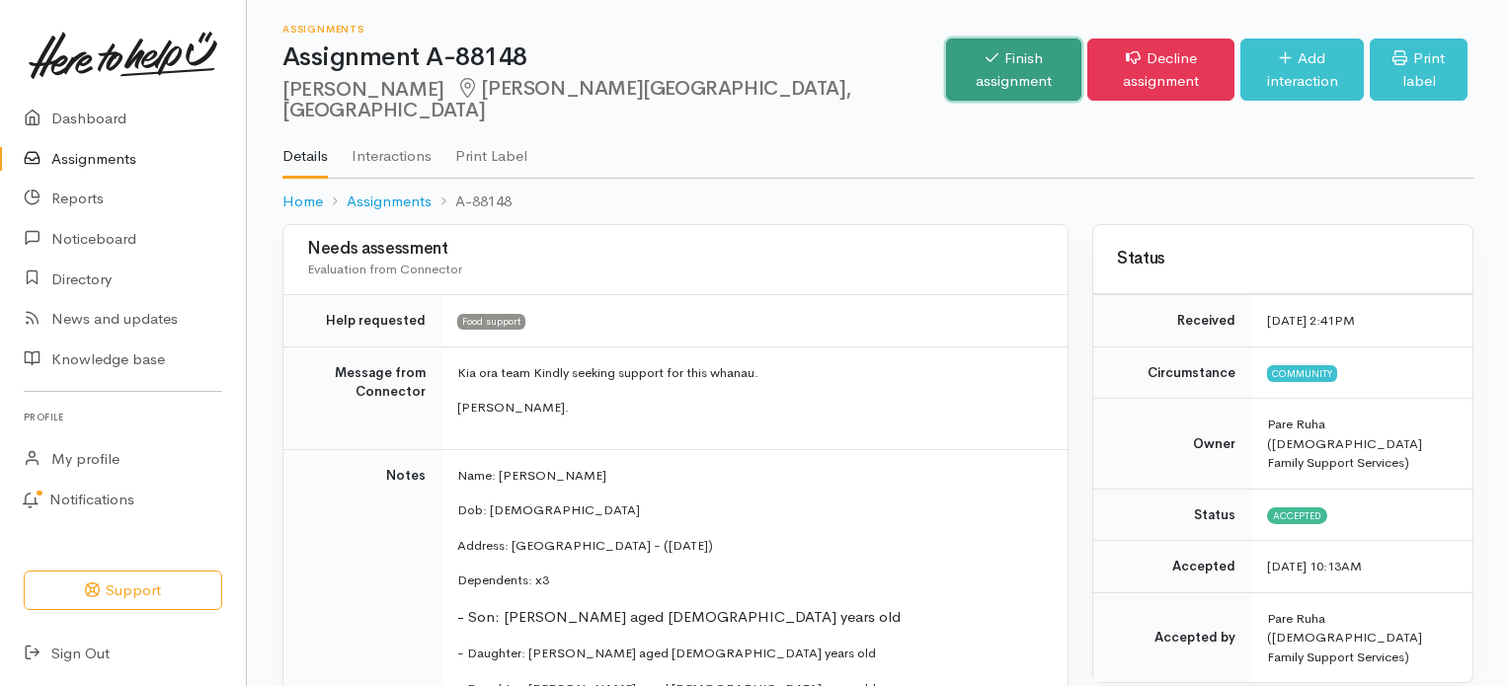
click at [946, 66] on link "Finish assignment" at bounding box center [1014, 70] width 136 height 62
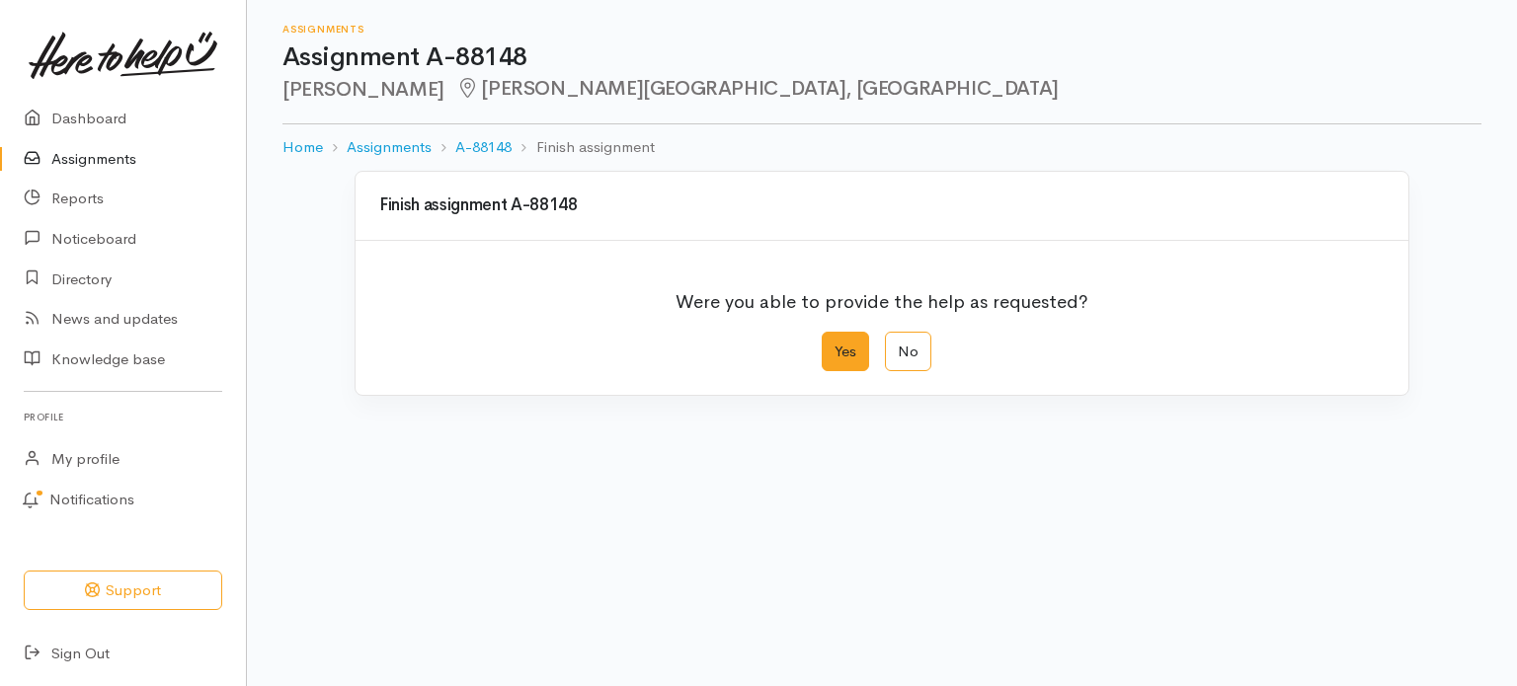
click at [845, 360] on label "Yes" at bounding box center [845, 352] width 47 height 40
click at [834, 345] on input "Yes" at bounding box center [828, 338] width 13 height 13
radio input "true"
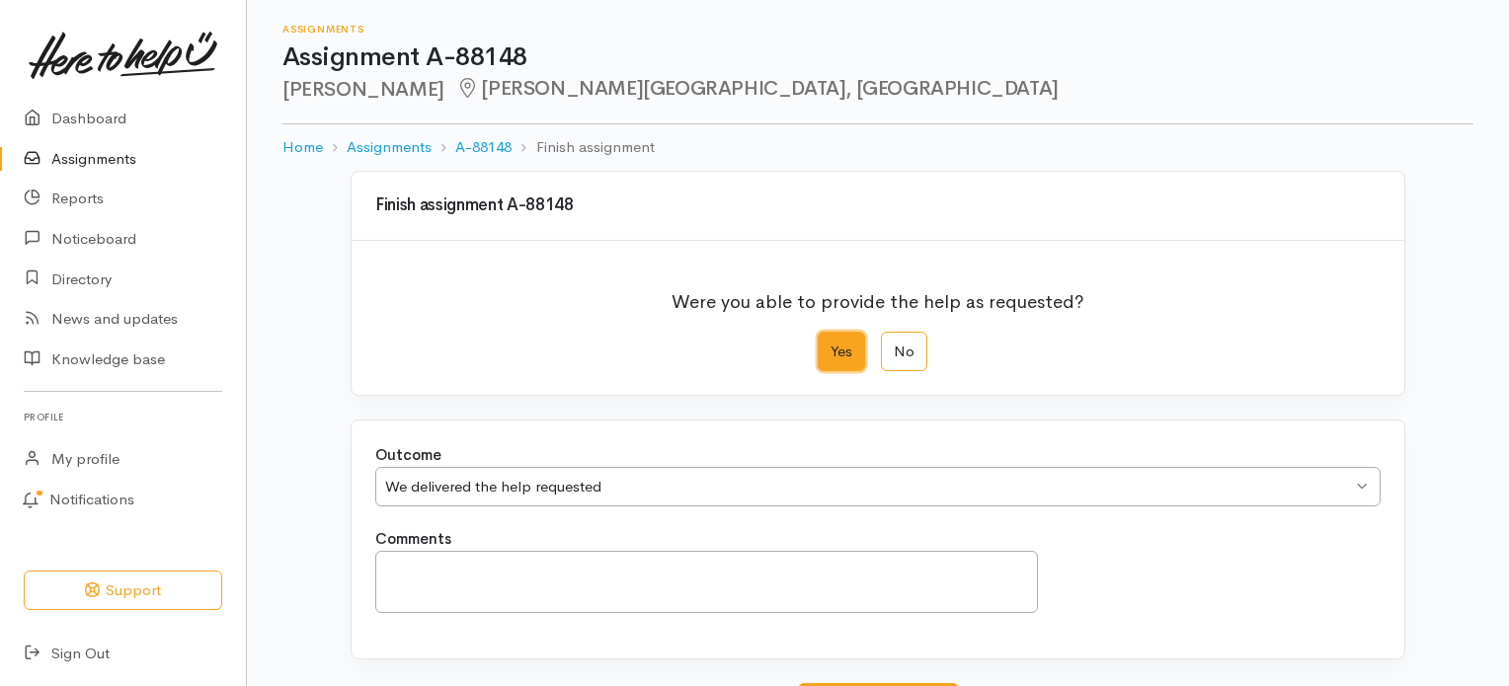
scroll to position [170, 0]
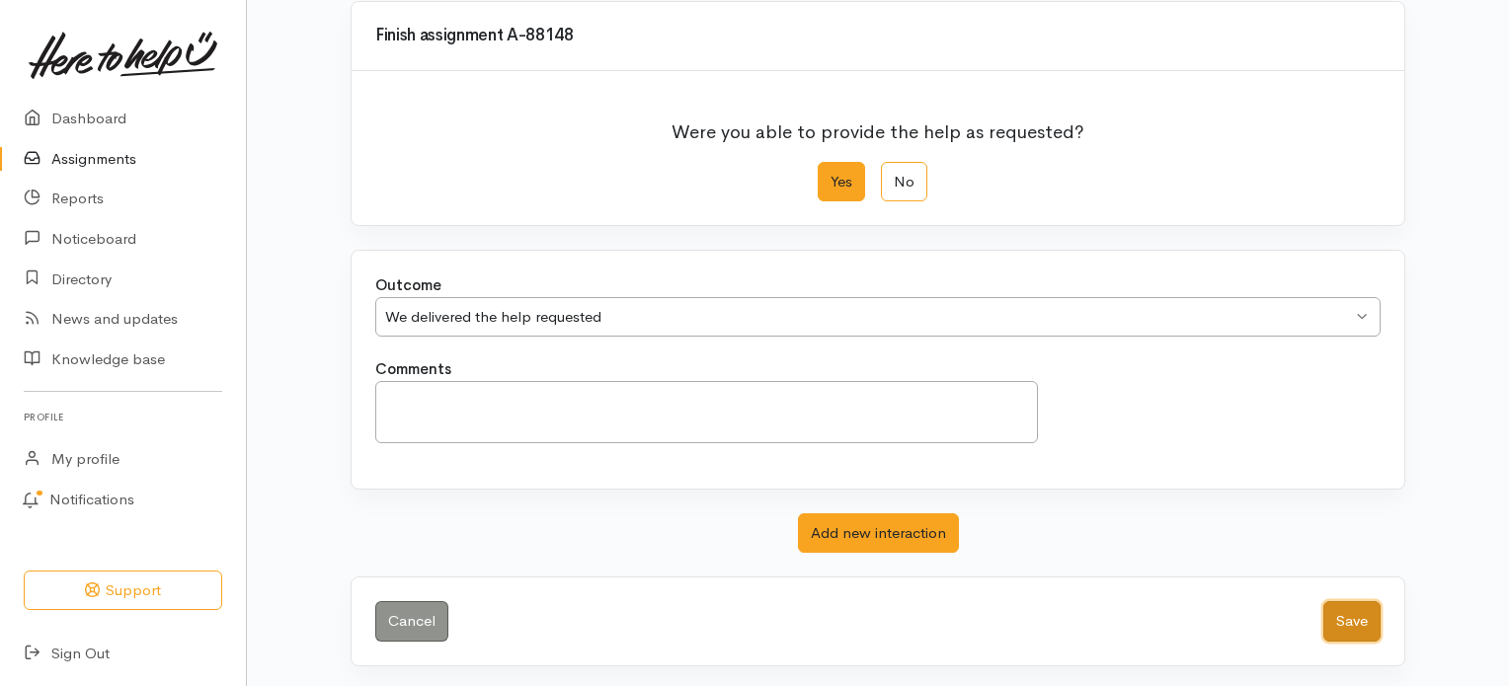
click at [1339, 624] on button "Save" at bounding box center [1351, 621] width 57 height 40
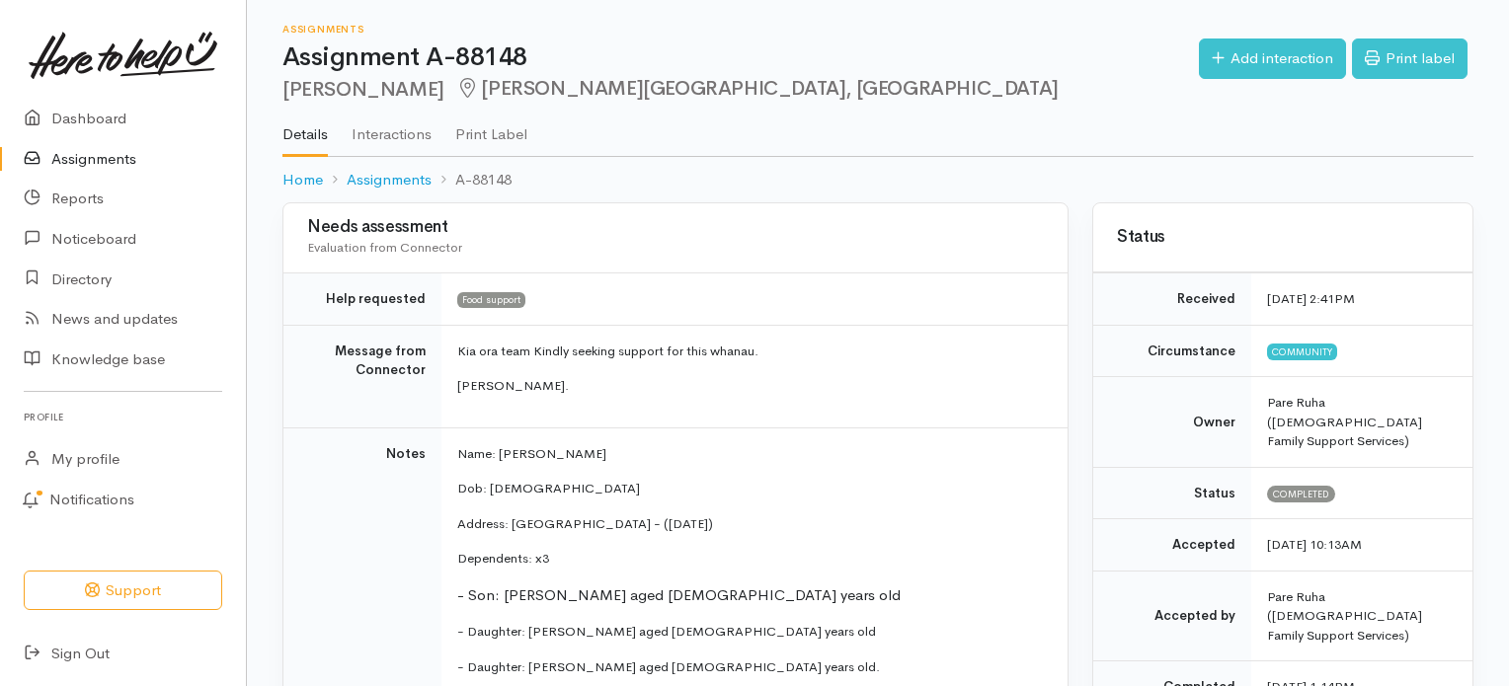
click at [83, 156] on link "Assignments" at bounding box center [123, 159] width 246 height 40
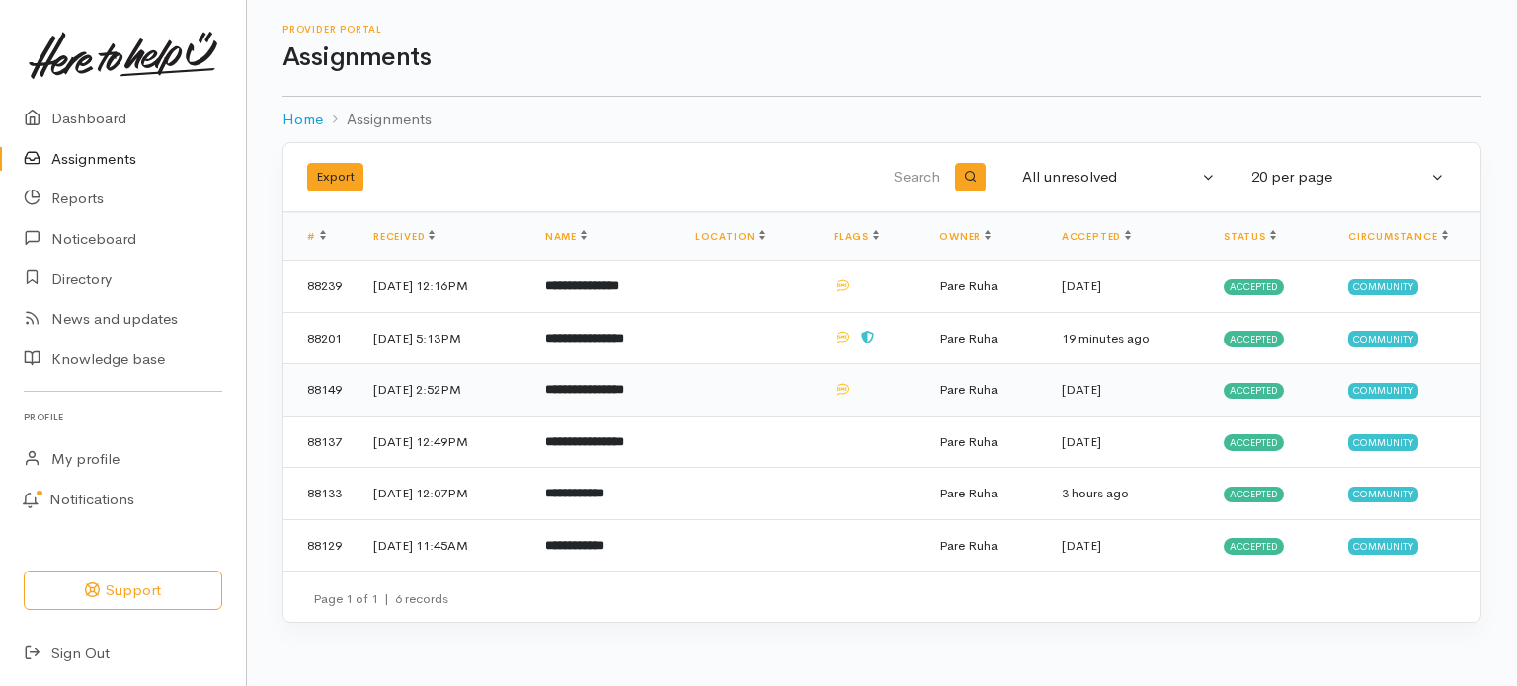
click at [624, 386] on b "**********" at bounding box center [584, 389] width 79 height 13
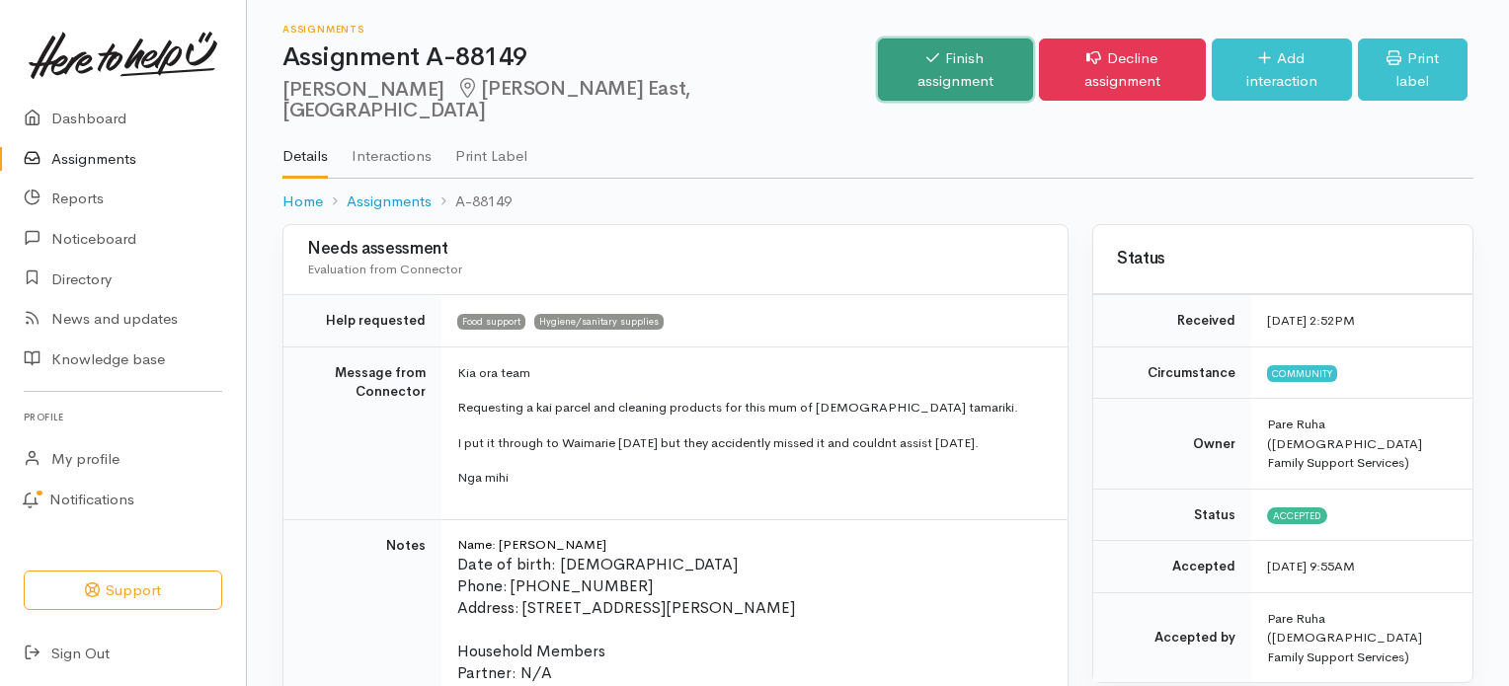
click at [915, 54] on link "Finish assignment" at bounding box center [955, 70] width 154 height 62
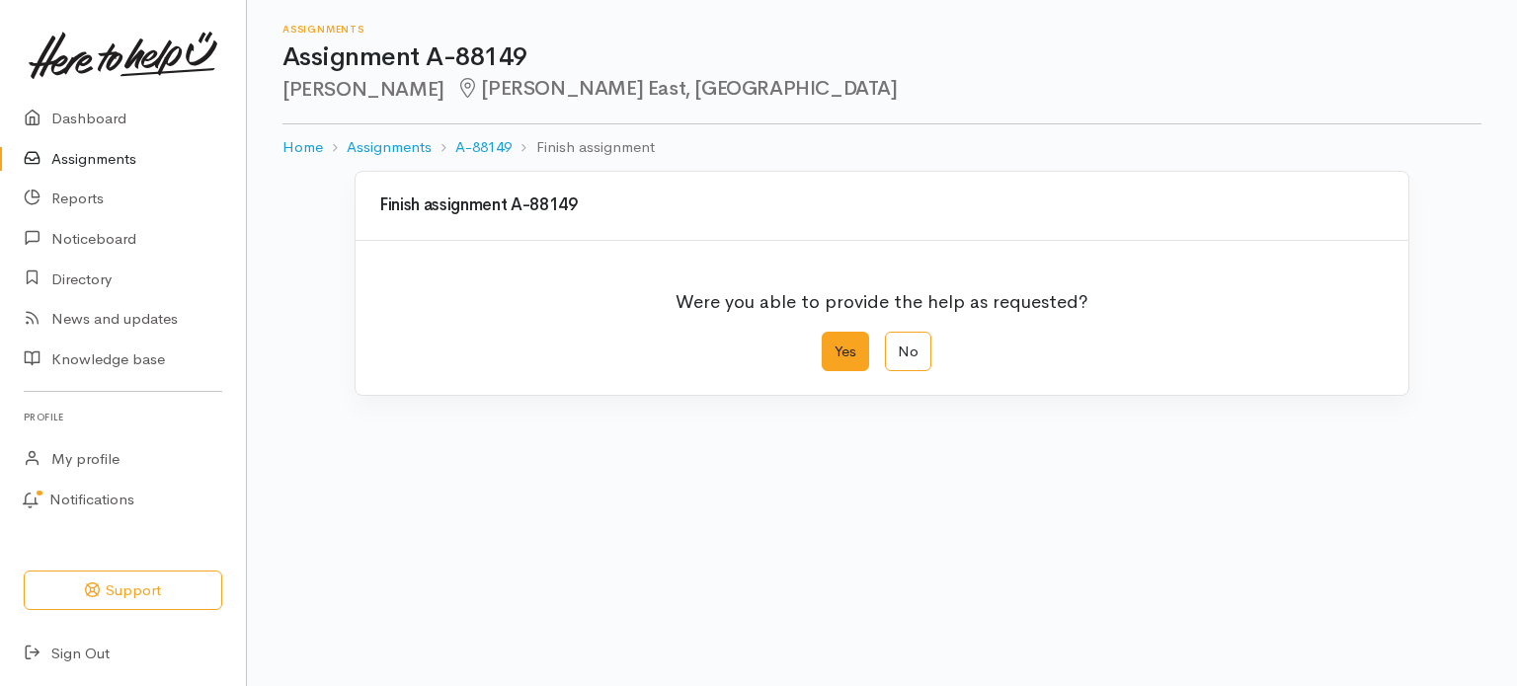
click at [844, 357] on label "Yes" at bounding box center [845, 352] width 47 height 40
click at [834, 345] on input "Yes" at bounding box center [828, 338] width 13 height 13
radio input "true"
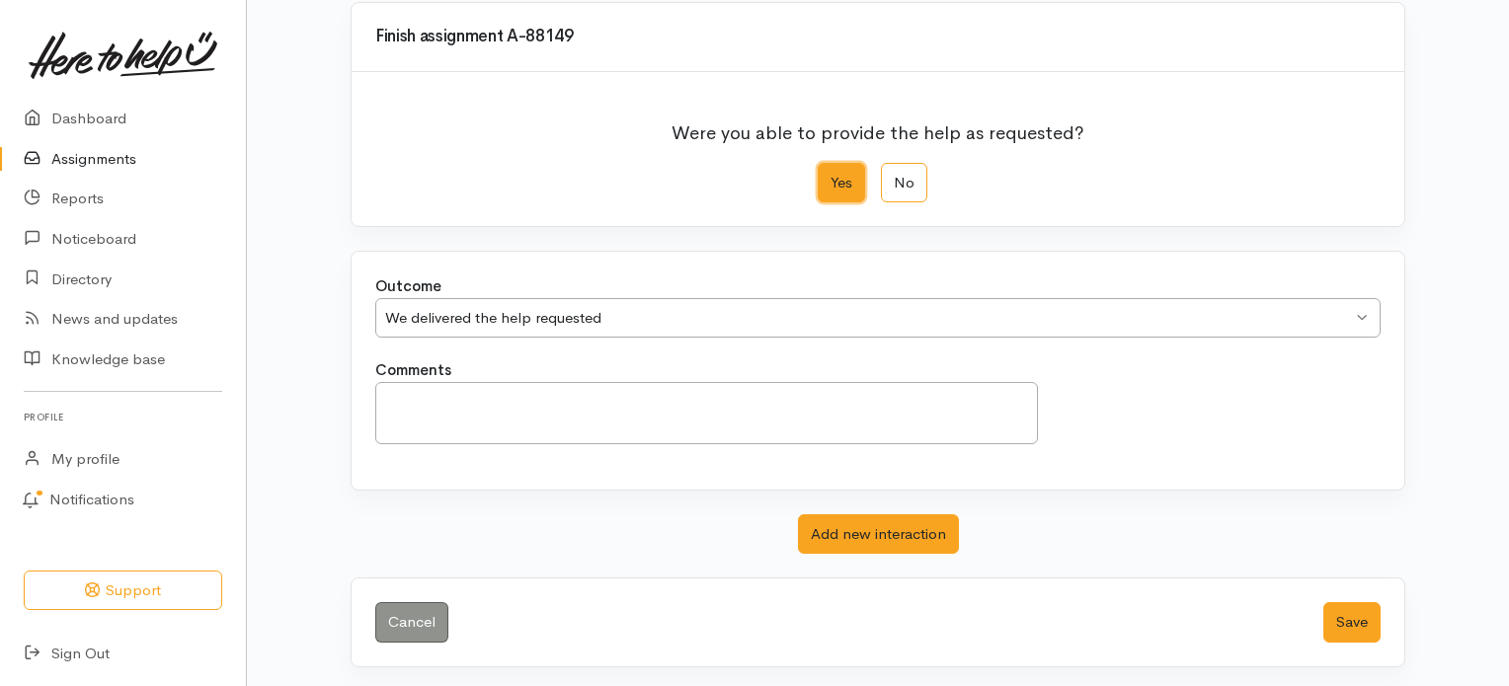
scroll to position [170, 0]
click at [1336, 624] on button "Save" at bounding box center [1351, 621] width 57 height 40
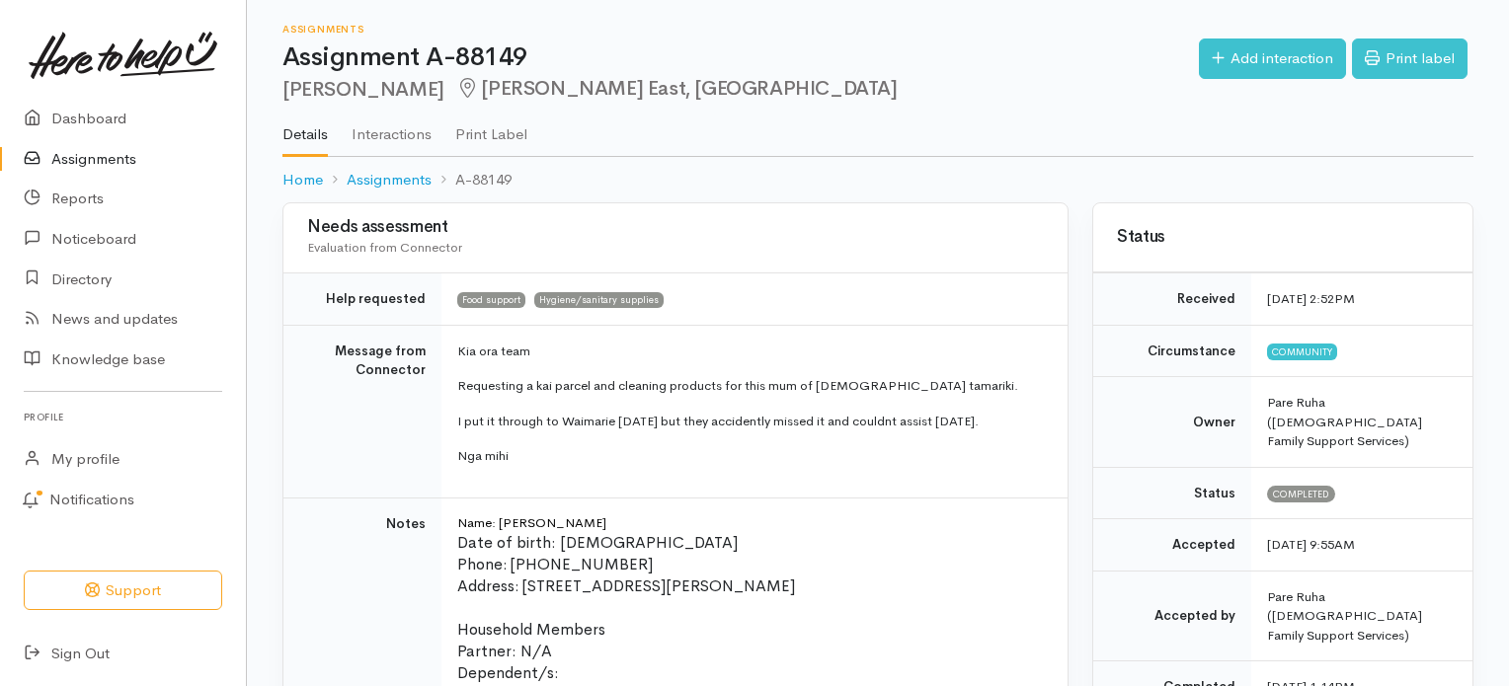
click at [95, 159] on link "Assignments" at bounding box center [123, 159] width 246 height 40
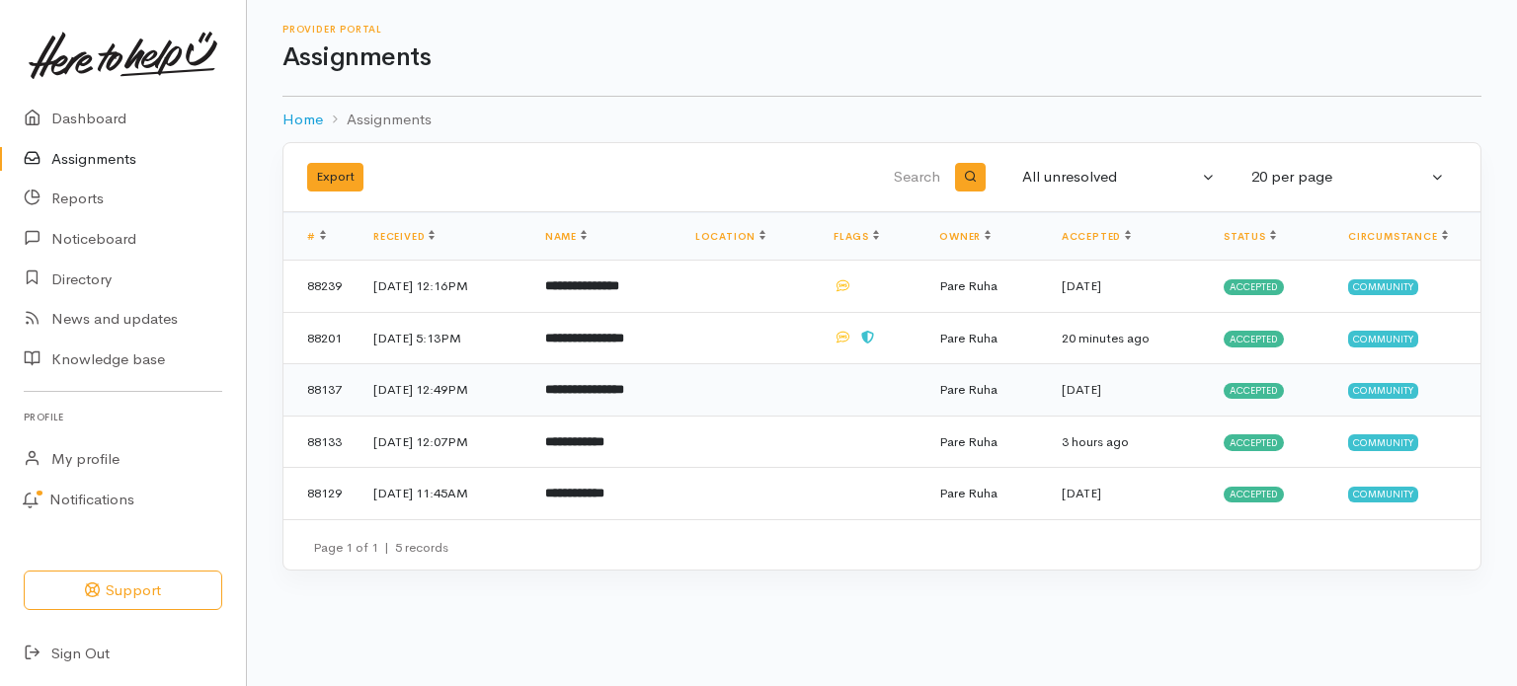
click at [605, 390] on b "**********" at bounding box center [584, 389] width 79 height 13
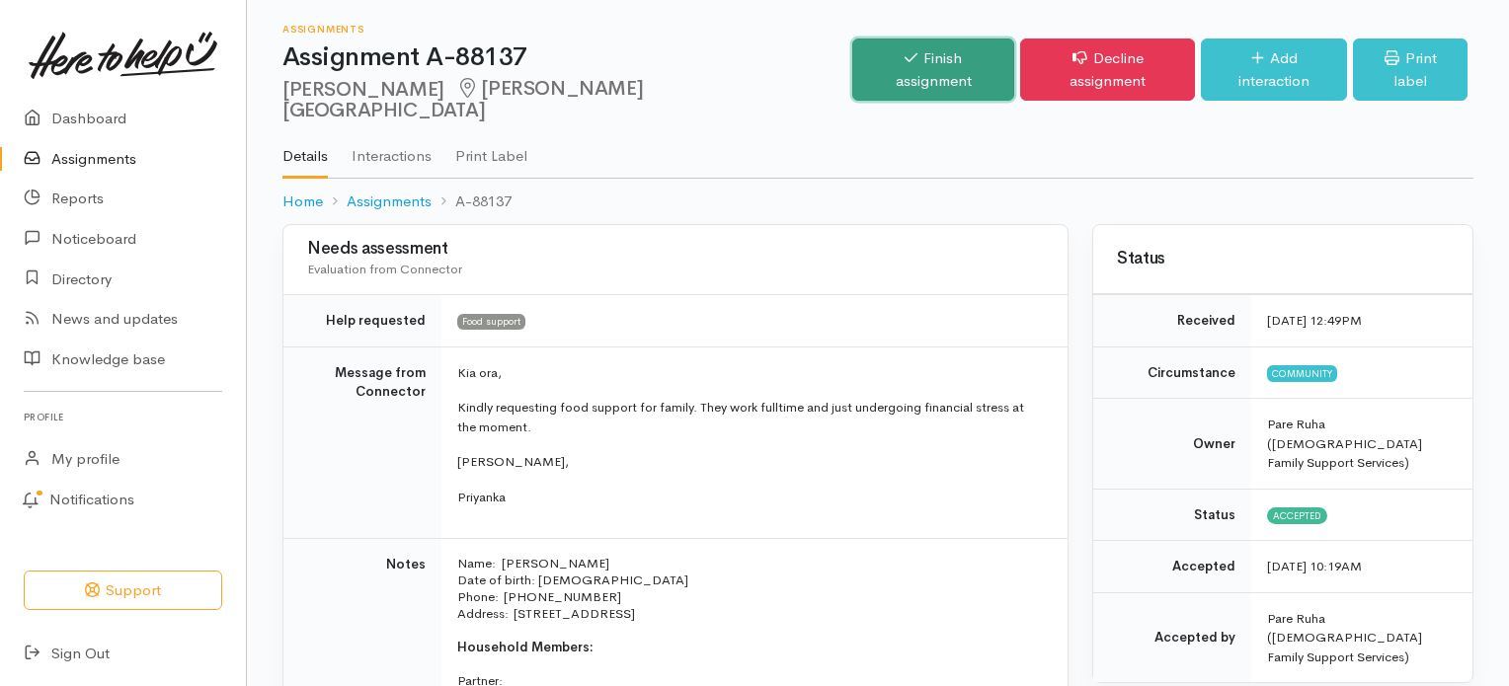
click at [932, 57] on link "Finish assignment" at bounding box center [933, 70] width 162 height 62
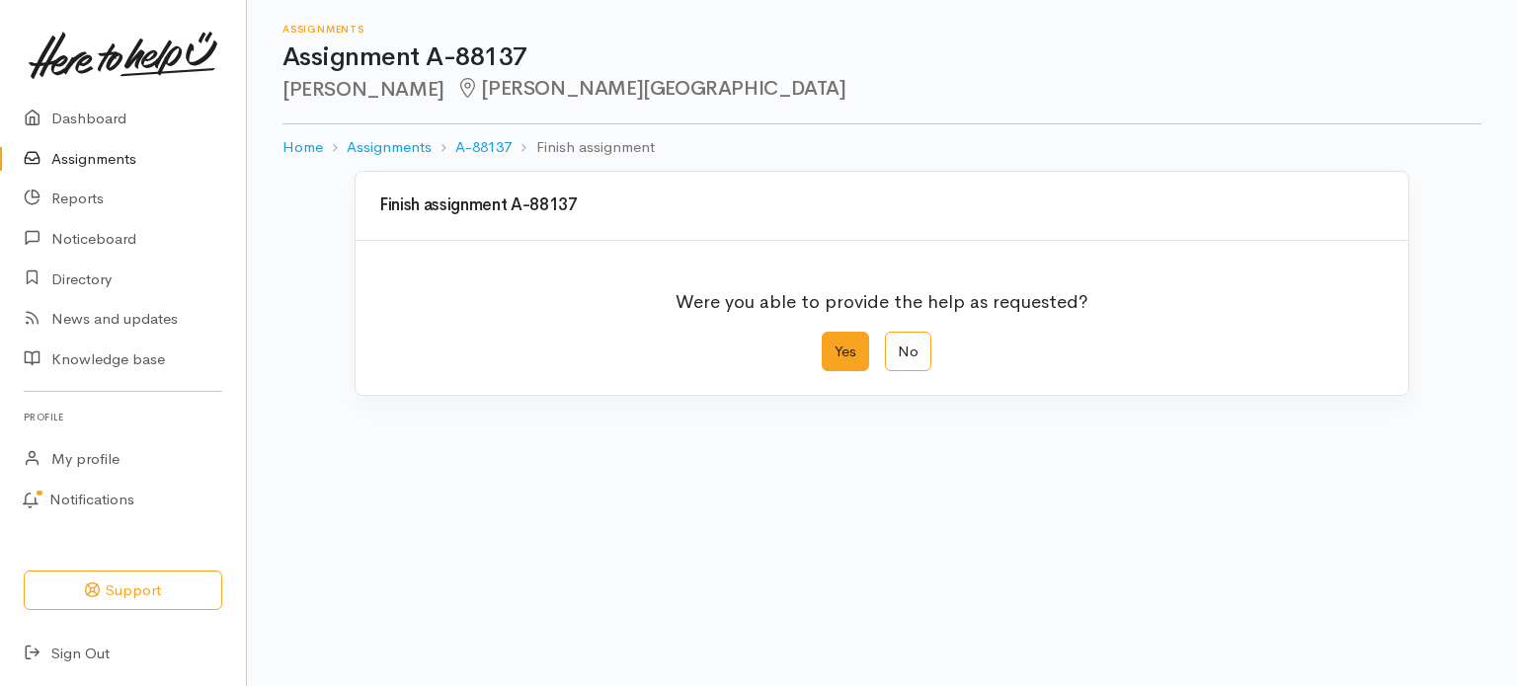
click at [849, 351] on label "Yes" at bounding box center [845, 352] width 47 height 40
click at [834, 345] on input "Yes" at bounding box center [828, 338] width 13 height 13
radio input "true"
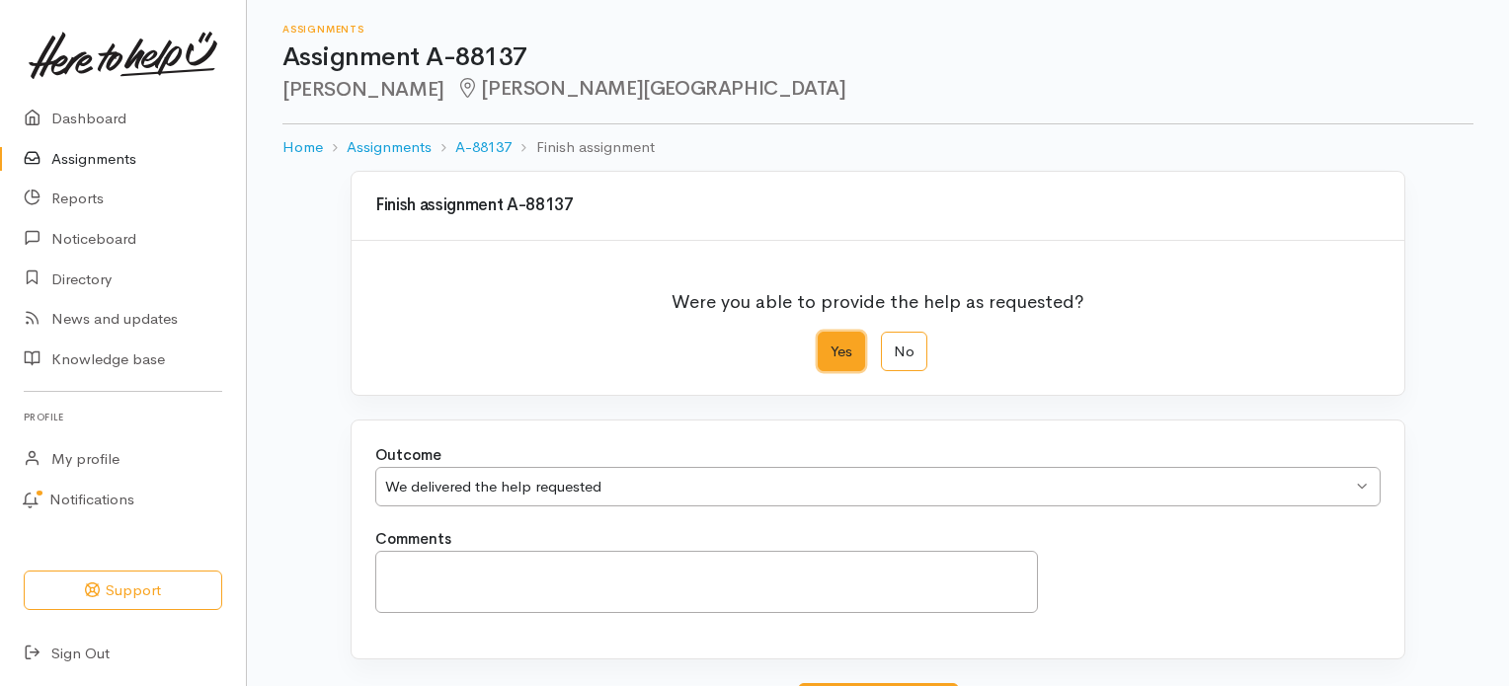
click at [1355, 482] on div "We delivered the help requested We delivered the help requested" at bounding box center [877, 487] width 1005 height 40
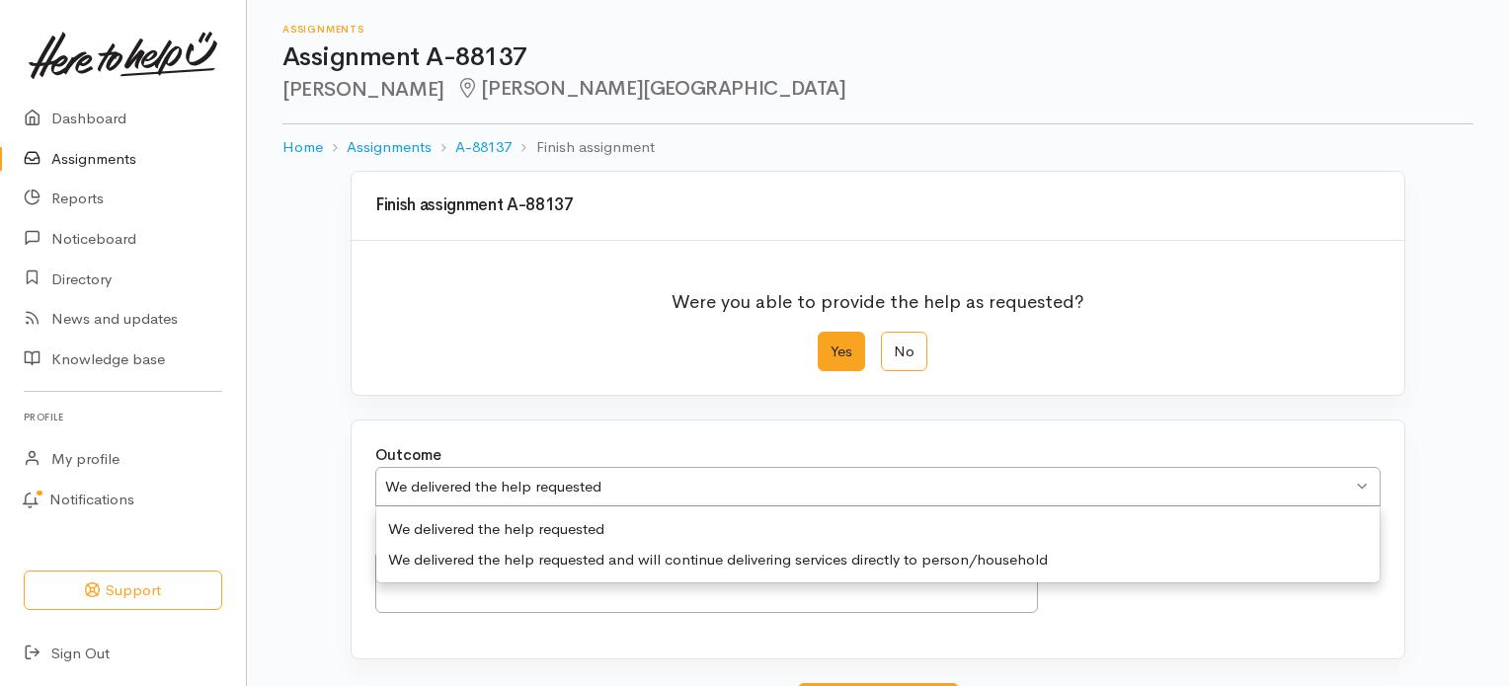
click at [605, 619] on div "Comments" at bounding box center [877, 581] width 1029 height 107
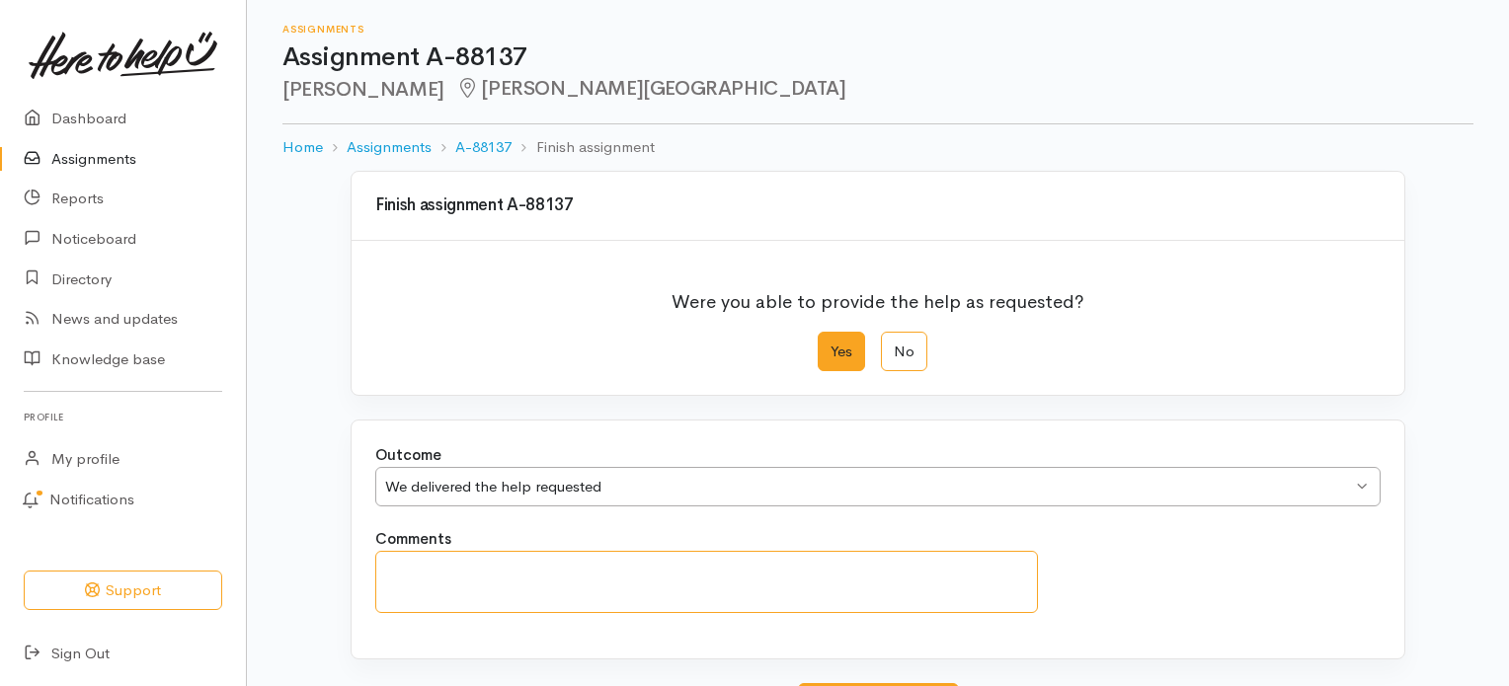
click at [429, 570] on textarea "Comments" at bounding box center [706, 582] width 663 height 62
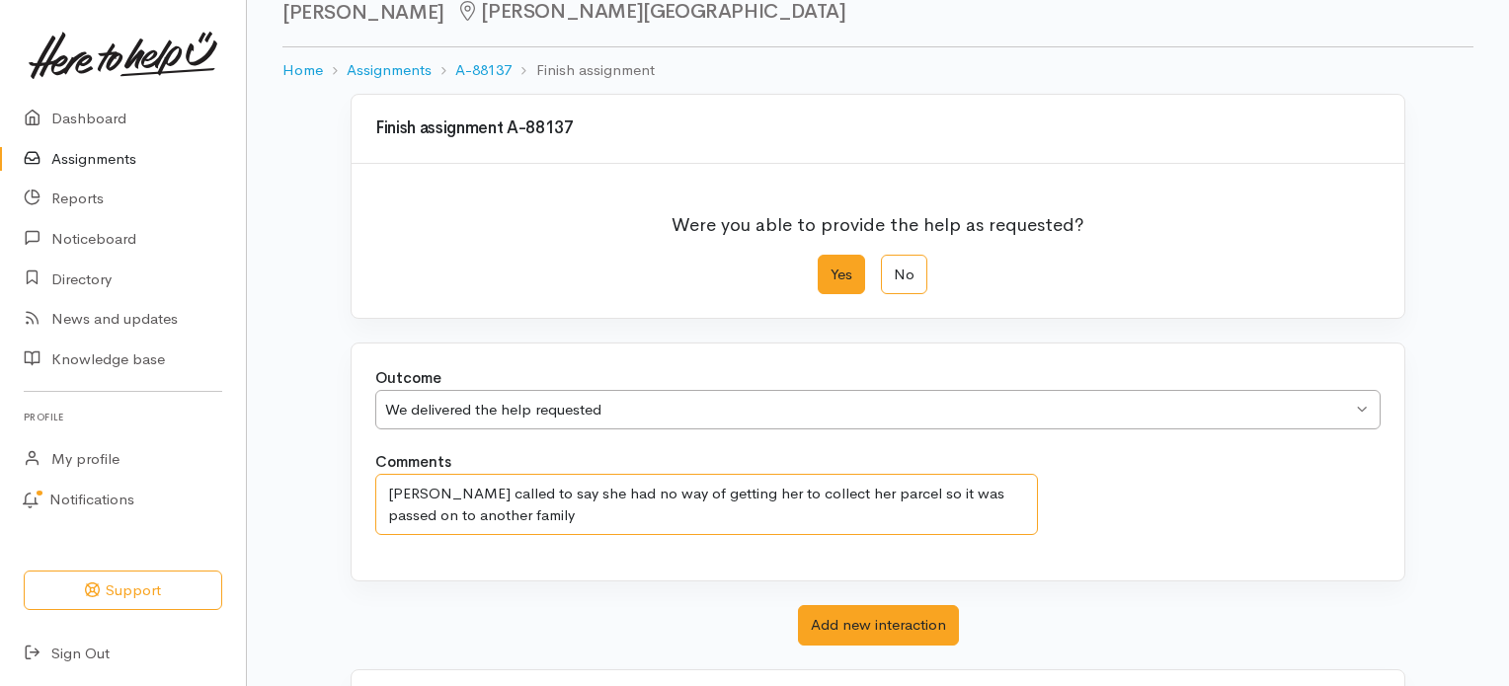
scroll to position [170, 0]
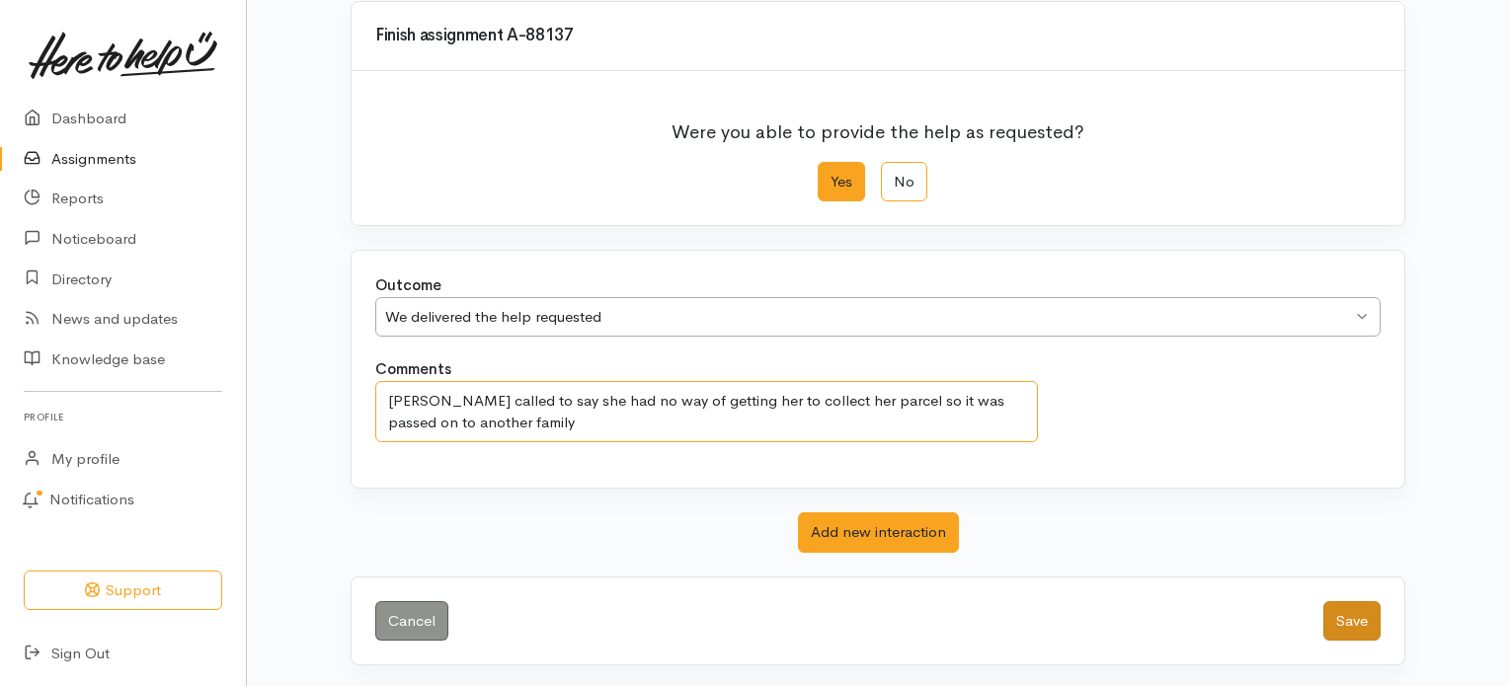
type textarea "Patricia called to say she had no way of getting her to collect her parcel so i…"
click at [1348, 635] on button "Save" at bounding box center [1351, 621] width 57 height 40
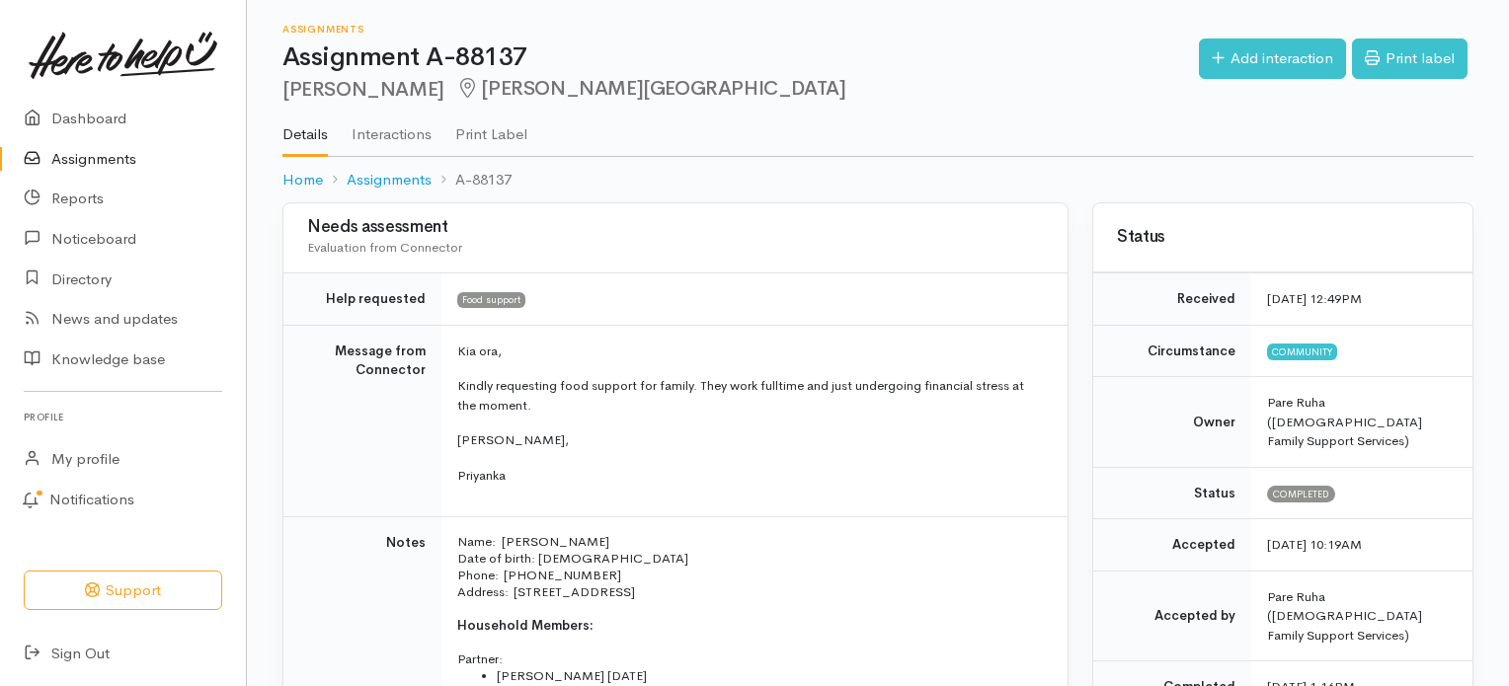
click at [119, 164] on link "Assignments" at bounding box center [123, 159] width 246 height 40
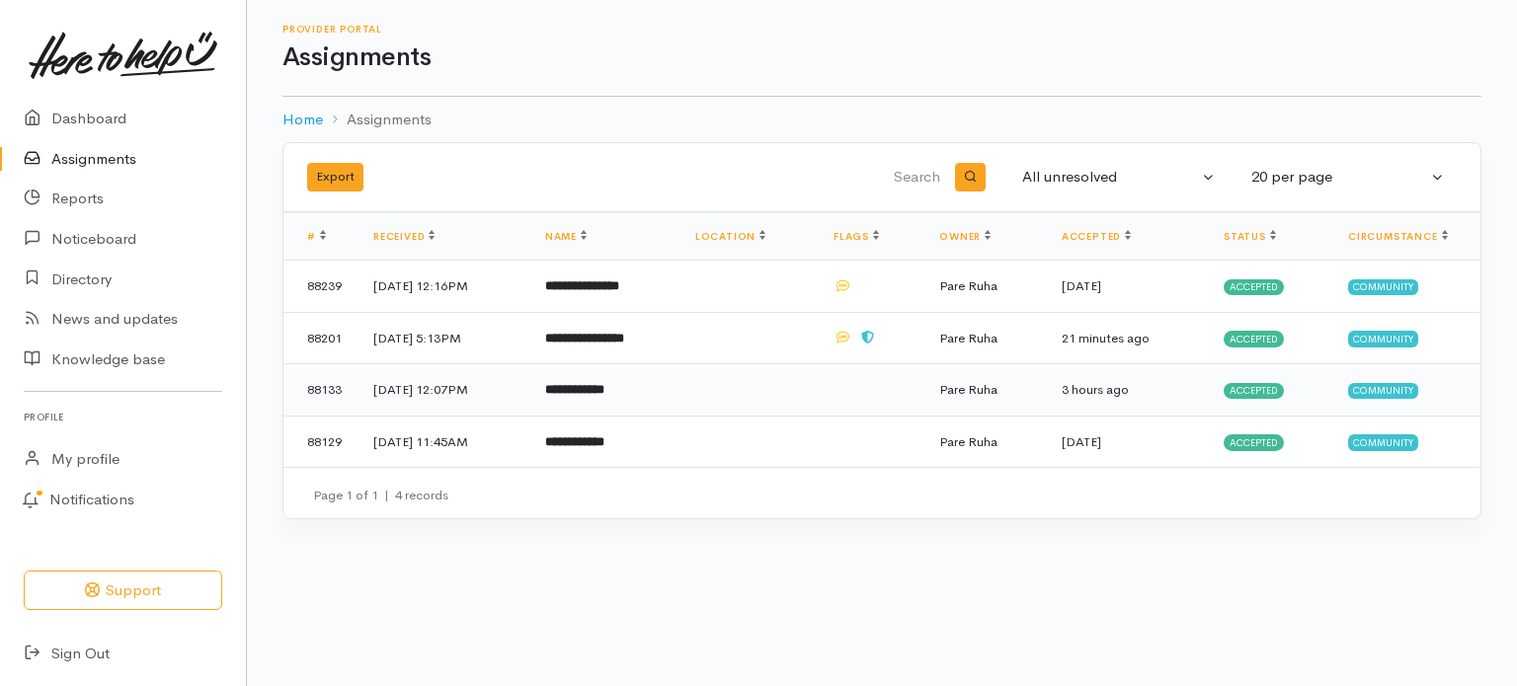
click at [584, 390] on b "**********" at bounding box center [574, 389] width 59 height 13
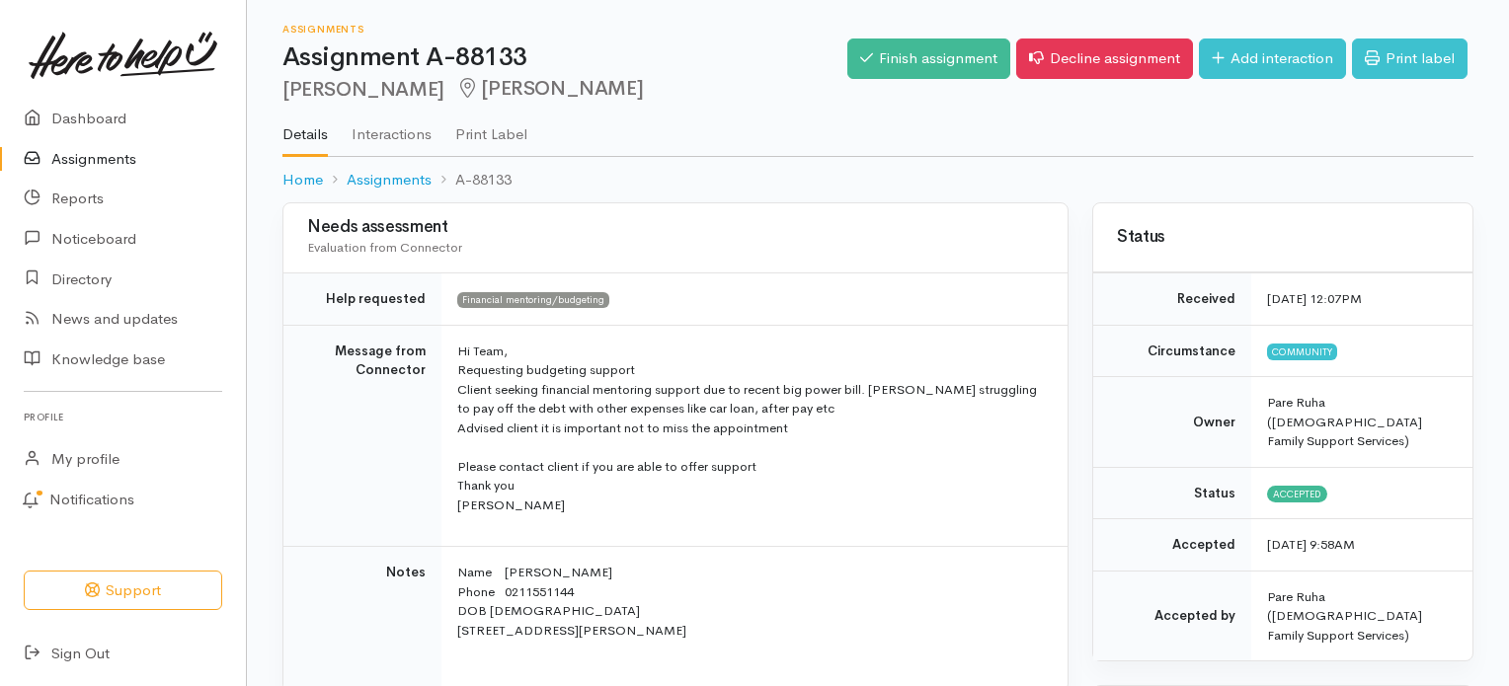
click at [79, 163] on link "Assignments" at bounding box center [123, 159] width 246 height 40
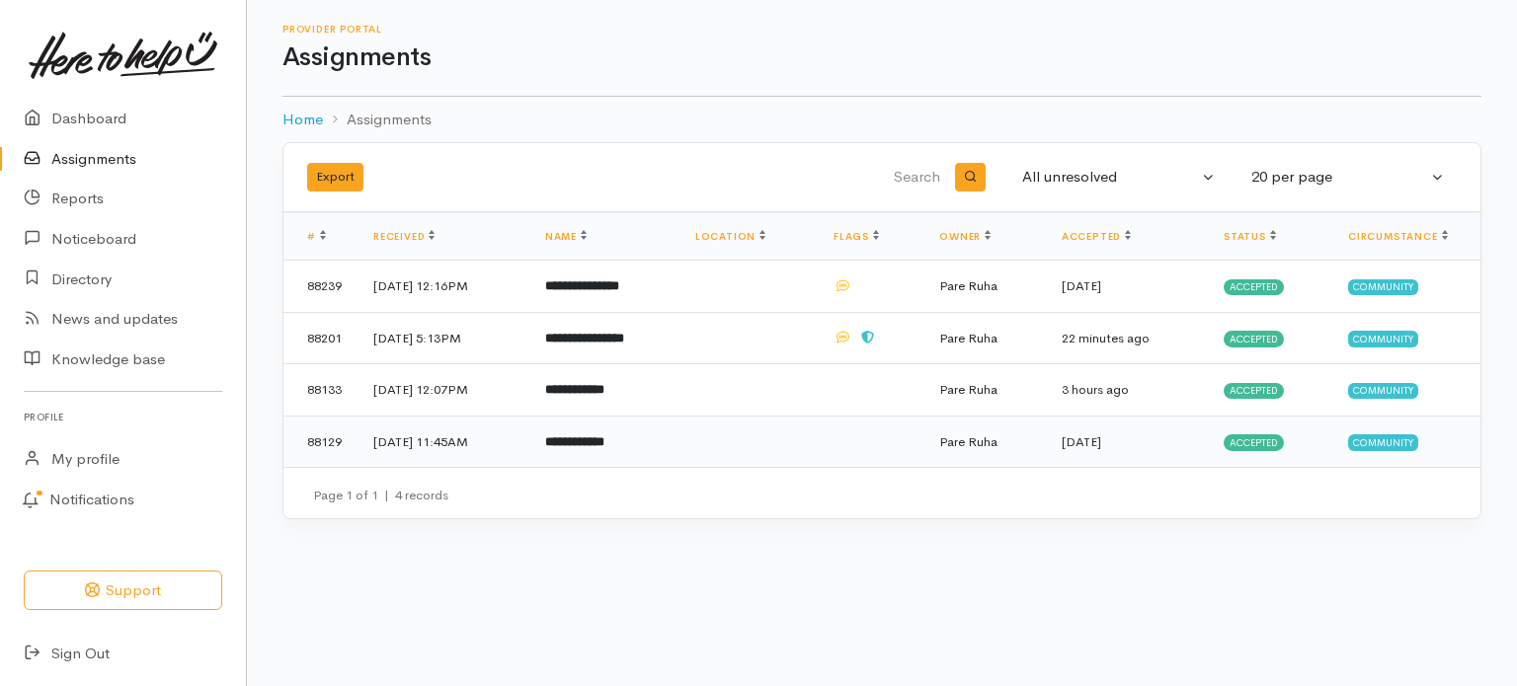
click at [604, 437] on b "**********" at bounding box center [574, 441] width 59 height 13
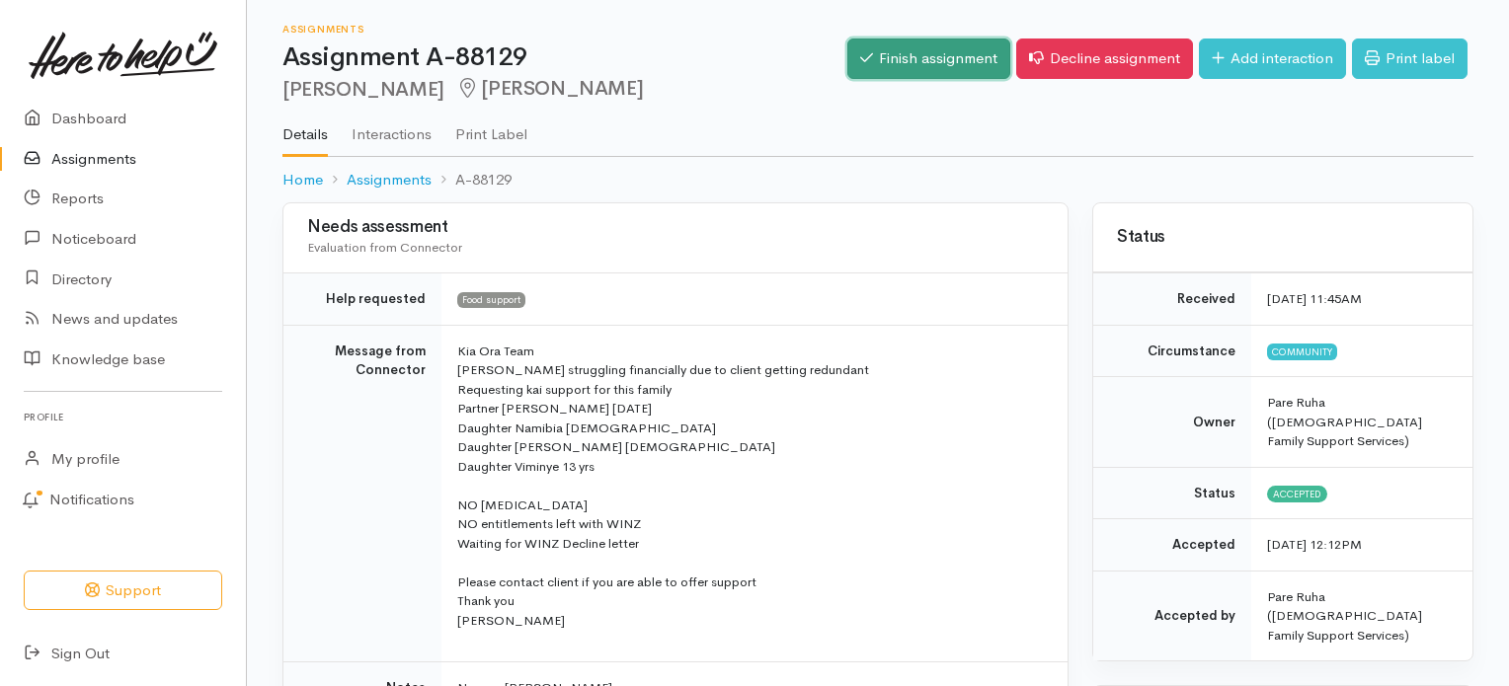
click at [920, 57] on link "Finish assignment" at bounding box center [928, 59] width 163 height 40
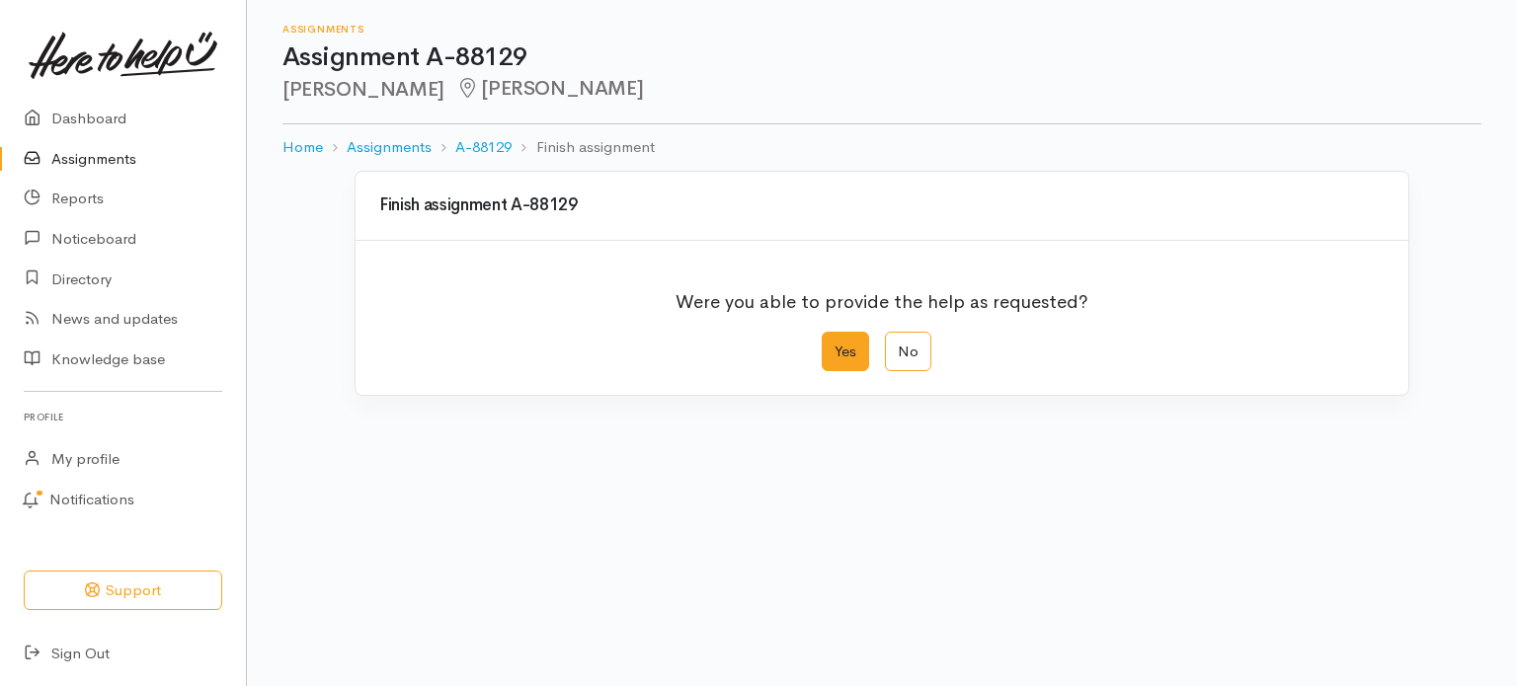
click at [847, 351] on label "Yes" at bounding box center [845, 352] width 47 height 40
click at [834, 345] on input "Yes" at bounding box center [828, 338] width 13 height 13
radio input "true"
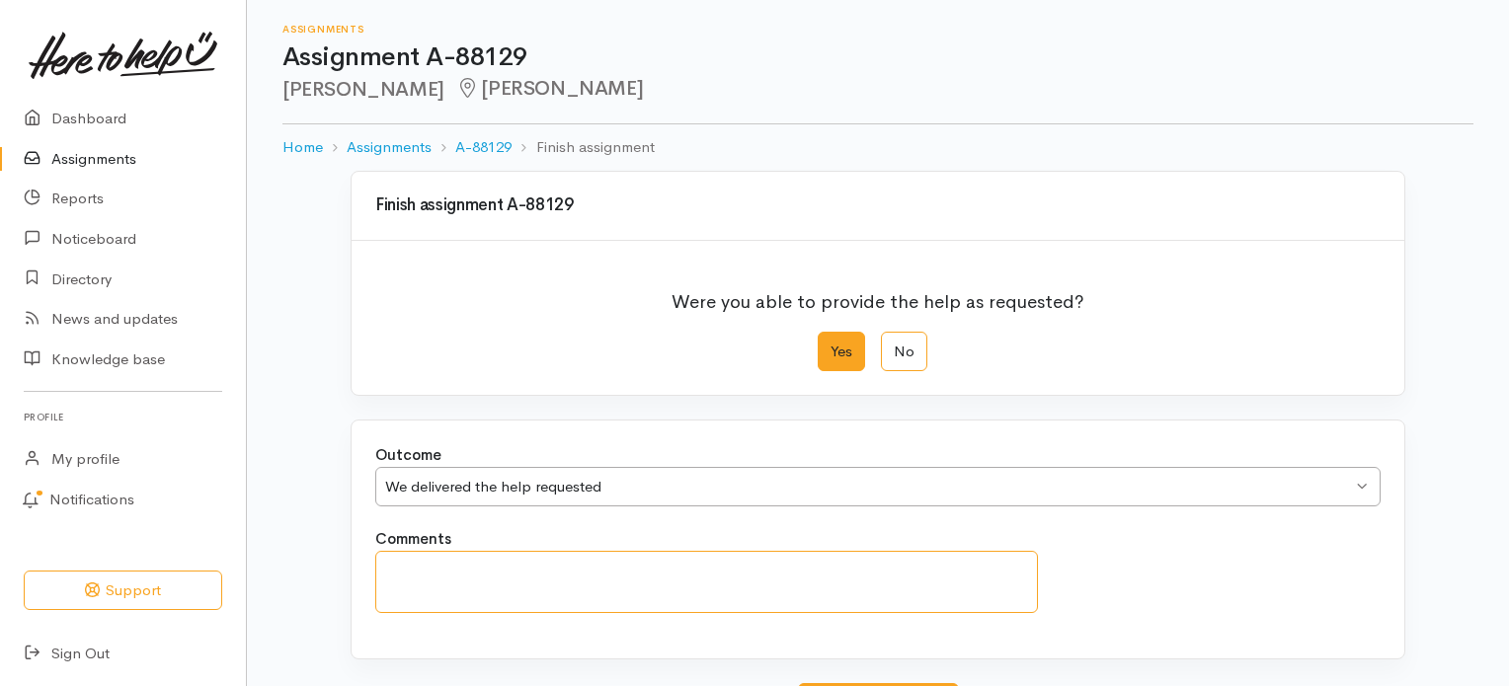
click at [415, 584] on textarea "Comments" at bounding box center [706, 582] width 663 height 62
click at [501, 562] on textarea "Jason" at bounding box center [706, 582] width 663 height 62
paste textarea "021 1551144"
click at [430, 566] on textarea "Jason 021 1551144" at bounding box center [706, 582] width 663 height 62
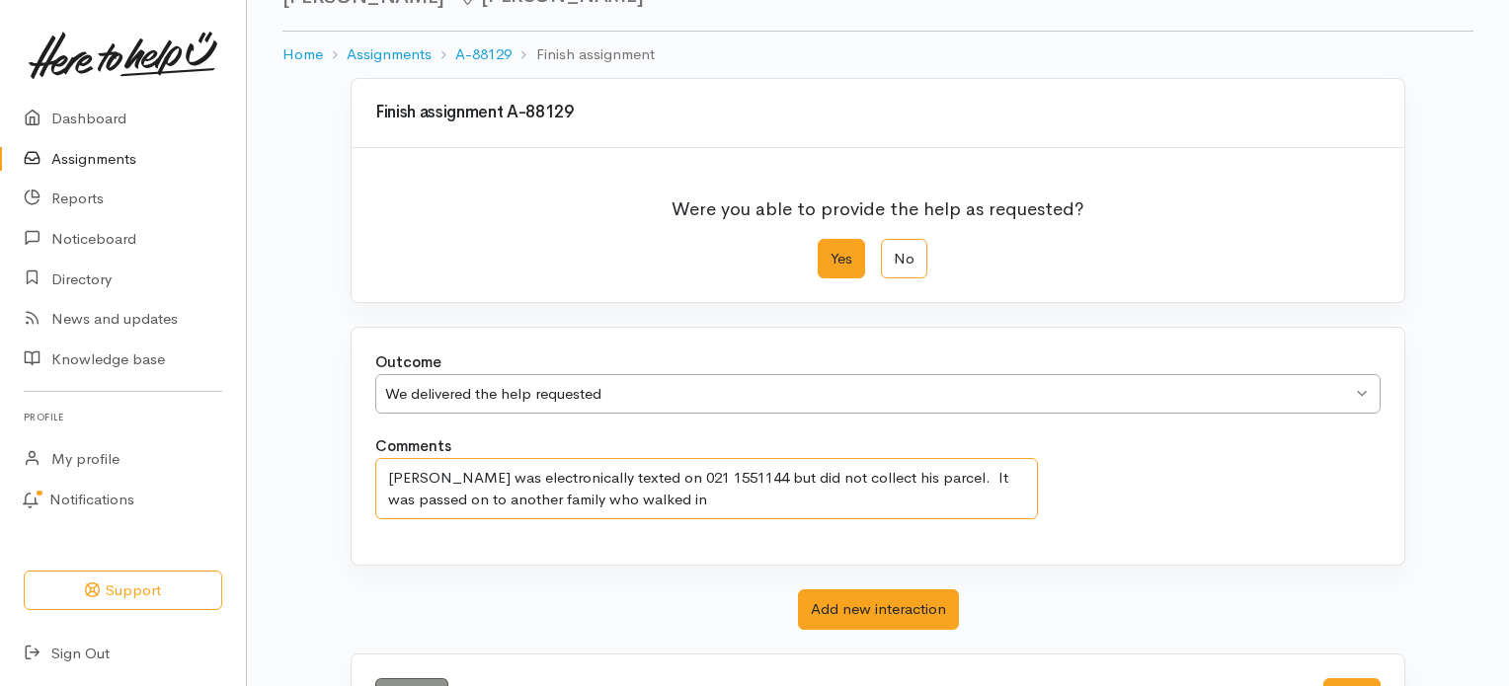
scroll to position [170, 0]
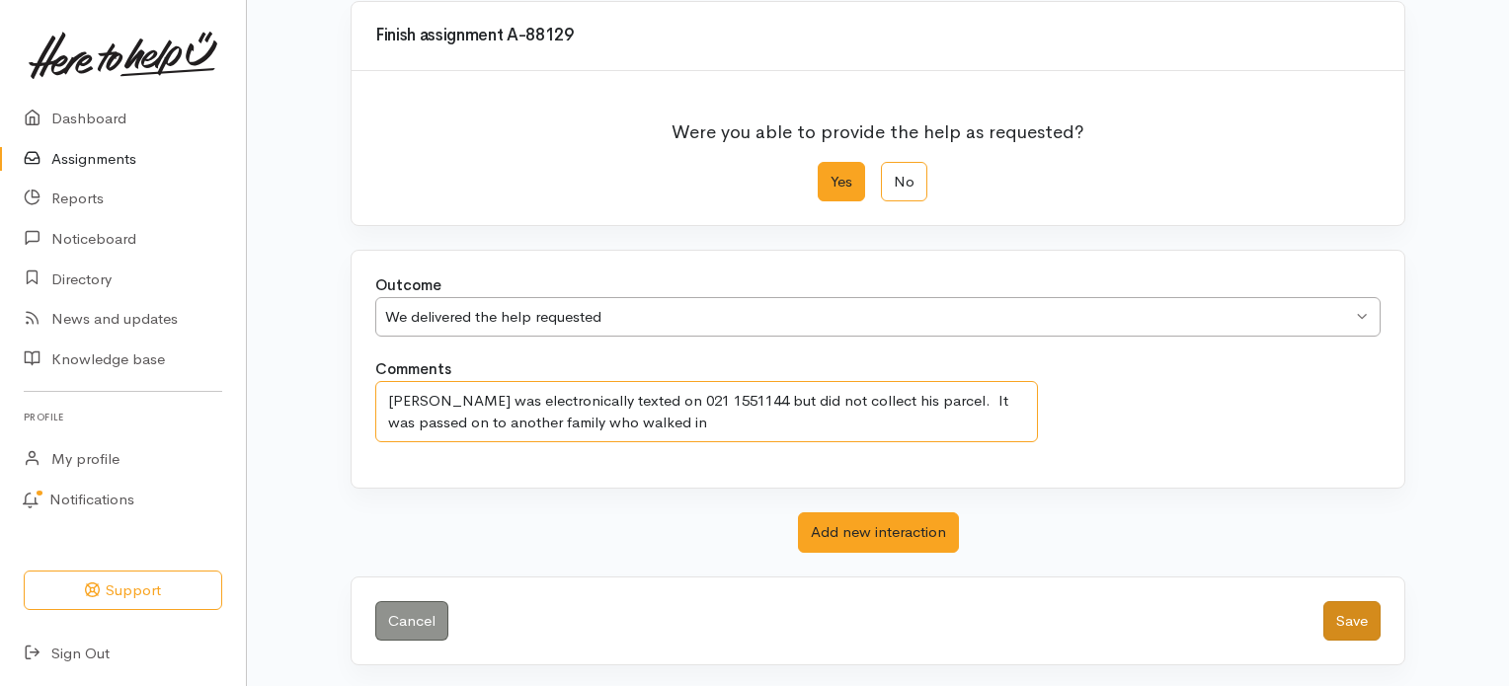
type textarea "Jason was electronically texted on 021 1551144 but did not collect his parcel. …"
click at [1347, 615] on button "Save" at bounding box center [1351, 621] width 57 height 40
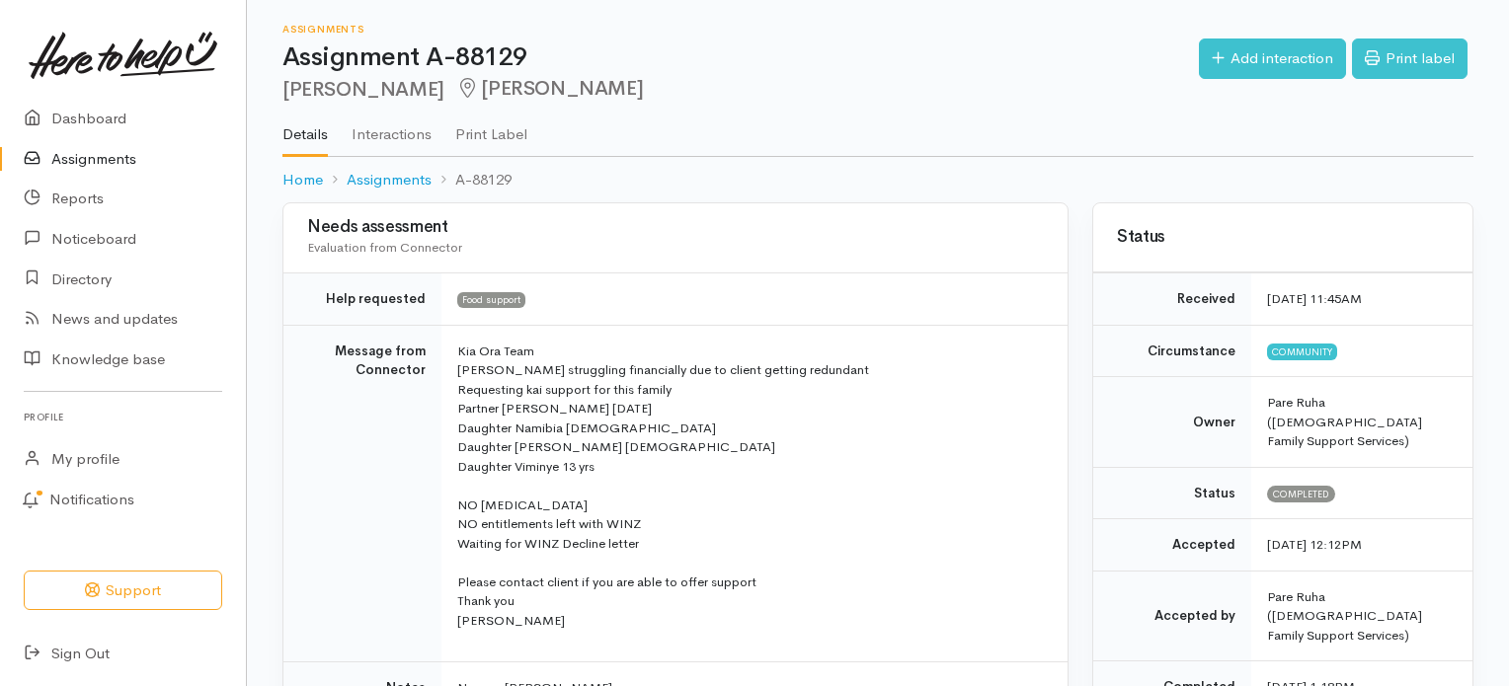
click at [103, 150] on link "Assignments" at bounding box center [123, 159] width 246 height 40
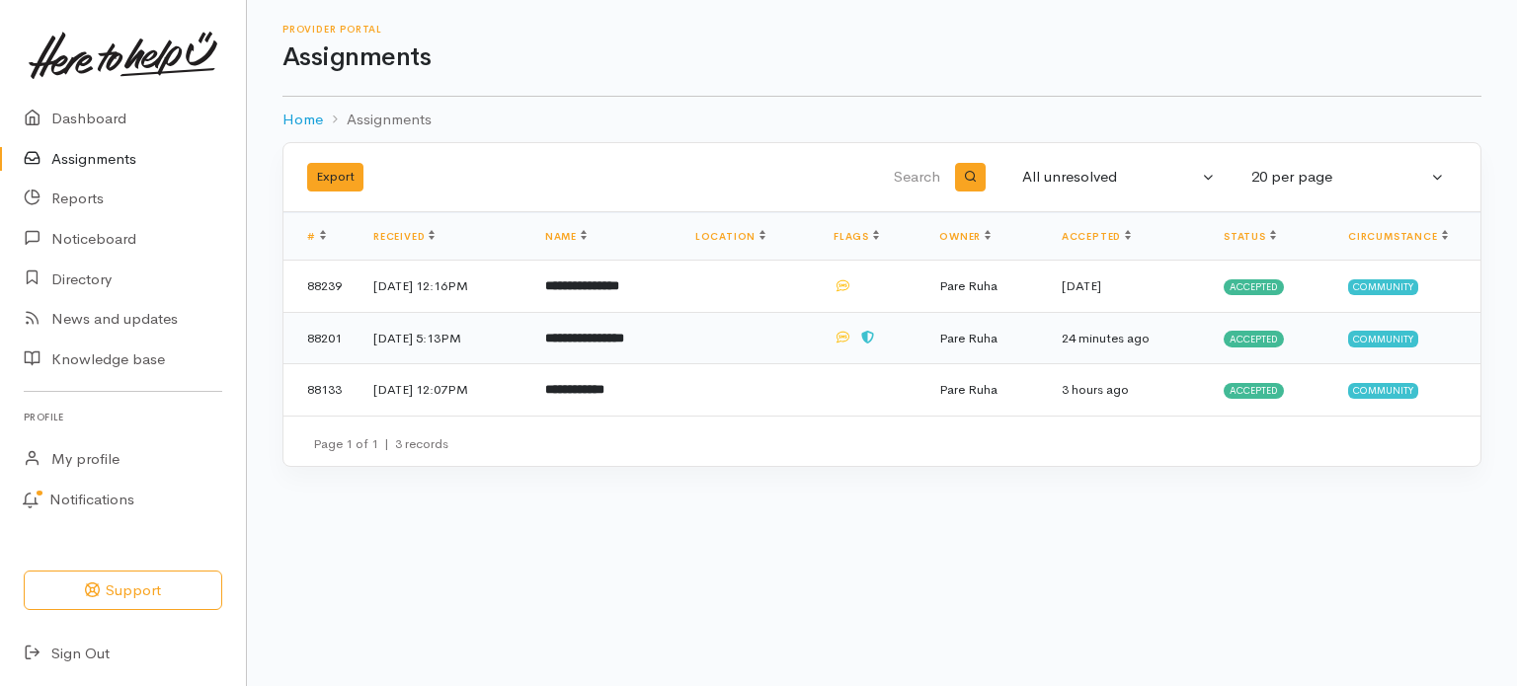
click at [614, 337] on b "**********" at bounding box center [584, 338] width 79 height 13
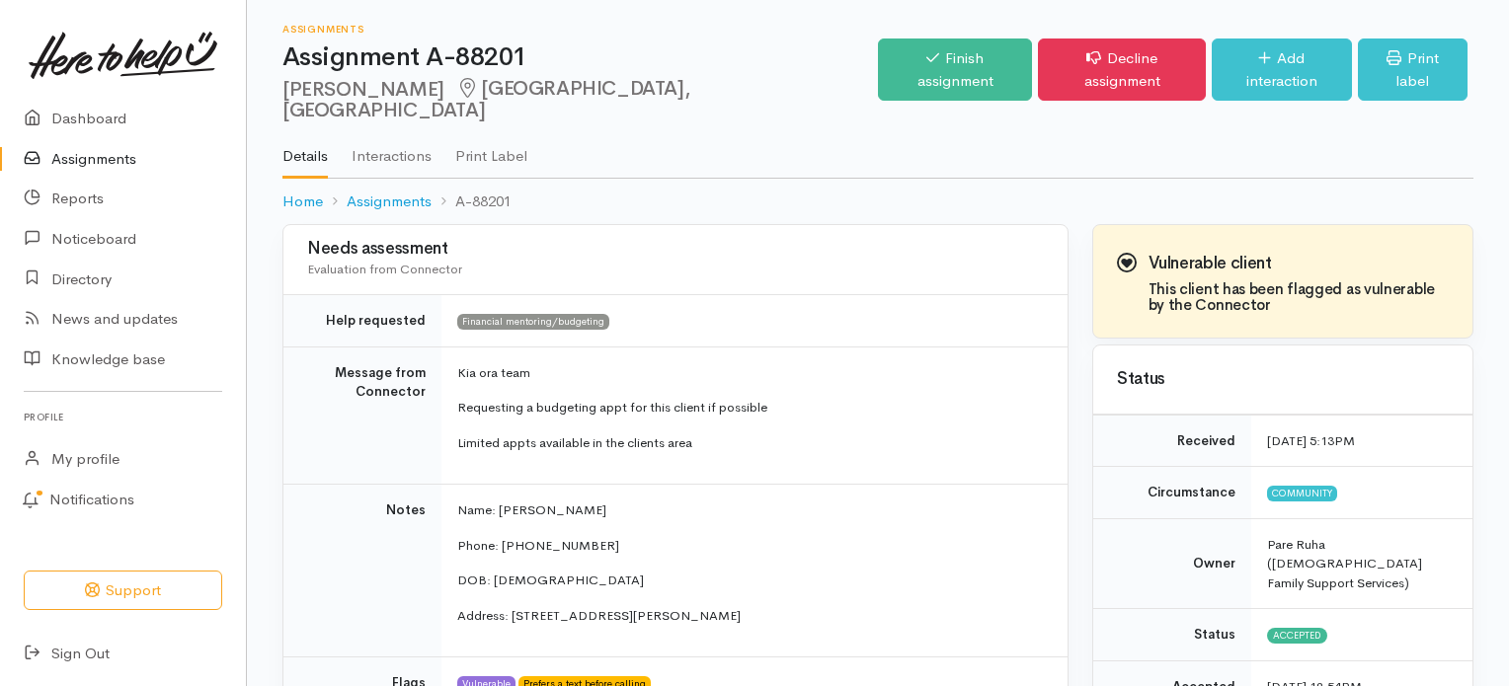
click at [98, 162] on link "Assignments" at bounding box center [123, 159] width 246 height 40
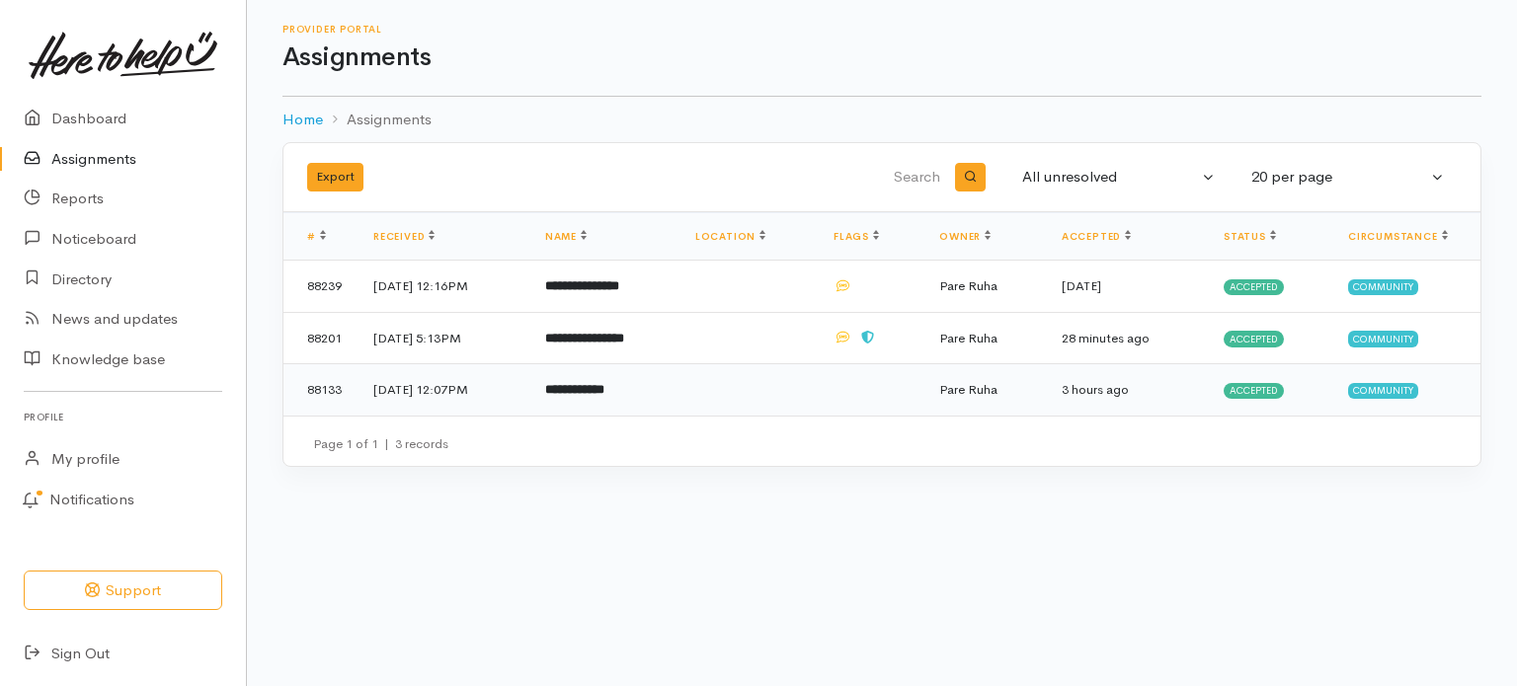
click at [613, 378] on td "**********" at bounding box center [604, 389] width 150 height 51
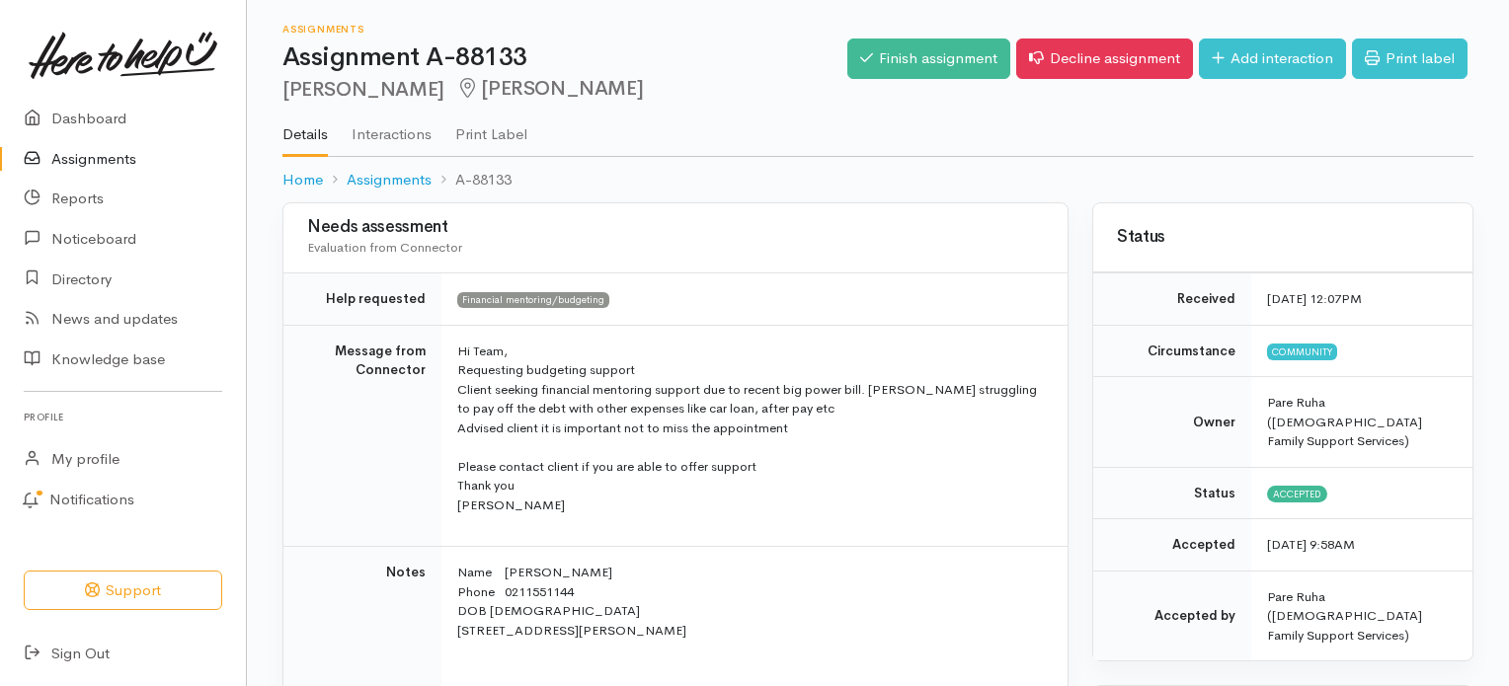
click at [80, 161] on link "Assignments" at bounding box center [123, 159] width 246 height 40
